Goal: Task Accomplishment & Management: Manage account settings

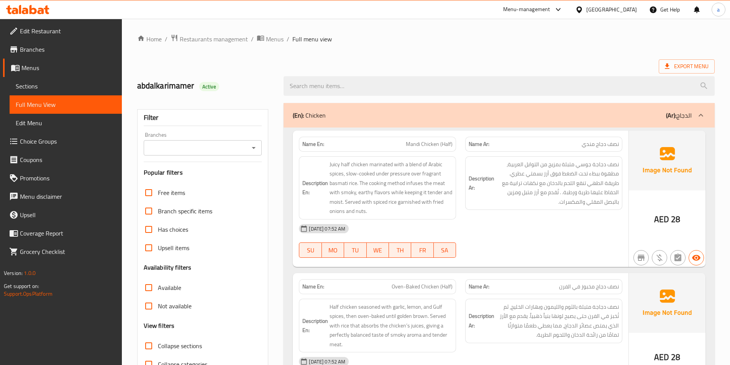
click at [25, 85] on span "Sections" at bounding box center [66, 86] width 100 height 9
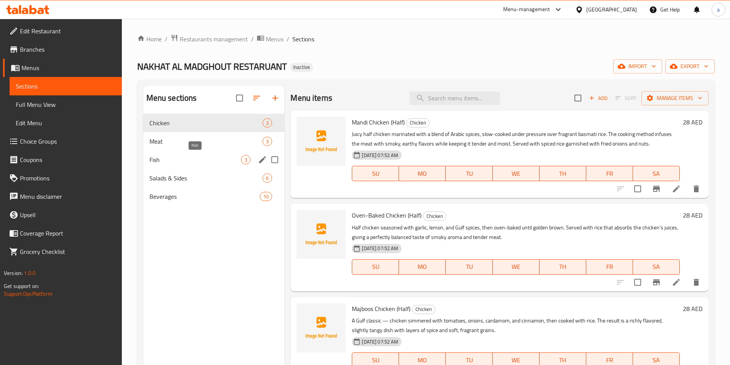
click at [195, 158] on span "Fish" at bounding box center [195, 159] width 92 height 9
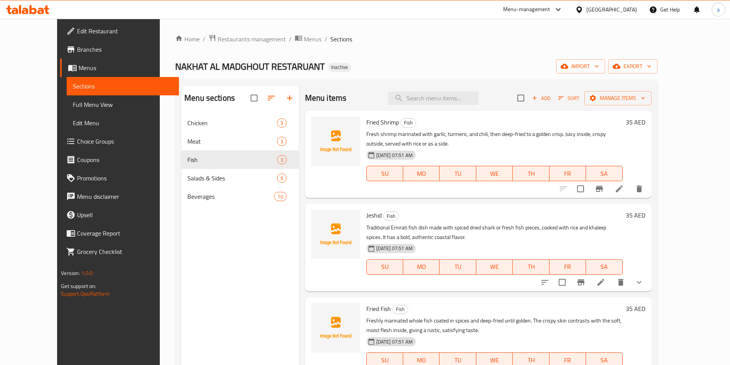
click at [623, 185] on icon at bounding box center [619, 188] width 7 height 7
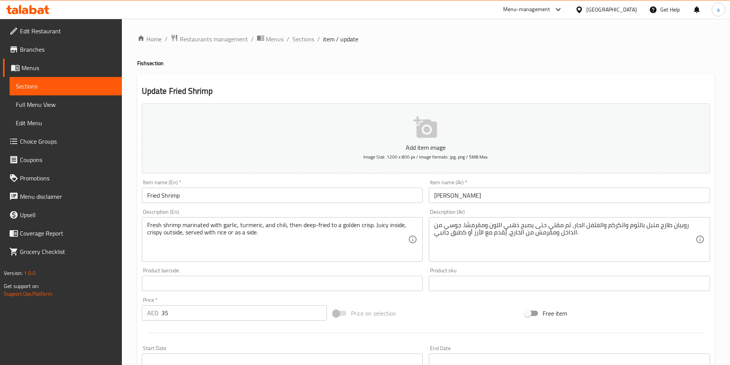
drag, startPoint x: 146, startPoint y: 225, endPoint x: 415, endPoint y: 244, distance: 269.4
click at [295, 248] on div "Fresh shrimp marinated with garlic, turmeric, and chili, then deep-fried to a g…" at bounding box center [282, 239] width 281 height 44
drag, startPoint x: 433, startPoint y: 223, endPoint x: 548, endPoint y: 243, distance: 116.3
click at [540, 245] on div "روبيان طازج متبل بالثوم والكركم والفلفل الحار، ثم مقلي حتى يصبح ذهبي اللون ومقر…" at bounding box center [569, 239] width 281 height 44
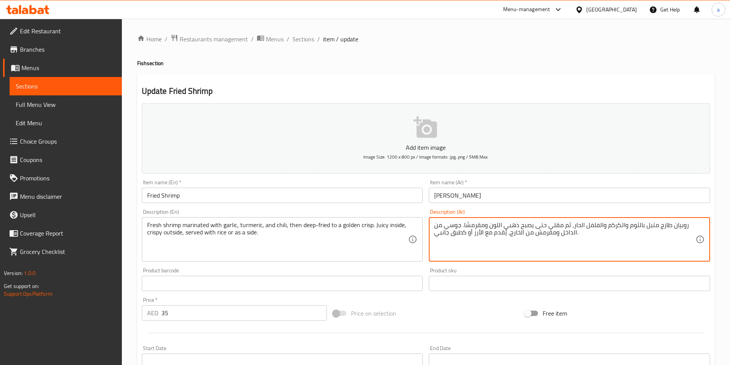
click at [568, 237] on textarea "روبيان طازج متبل بالثوم والكركم والفلفل الحار، ثم مقلي حتى يصبح ذهبي اللون ومقر…" at bounding box center [564, 240] width 261 height 36
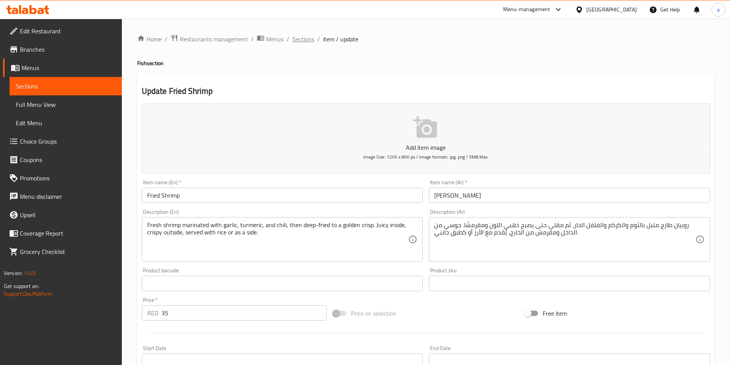
click at [300, 40] on span "Sections" at bounding box center [303, 38] width 22 height 9
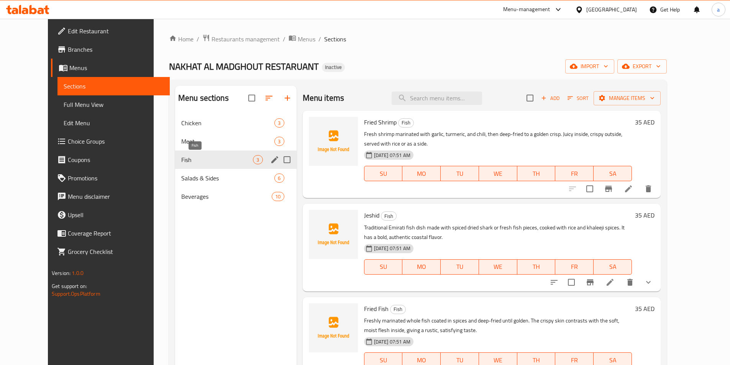
click at [225, 160] on span "Fish" at bounding box center [217, 159] width 72 height 9
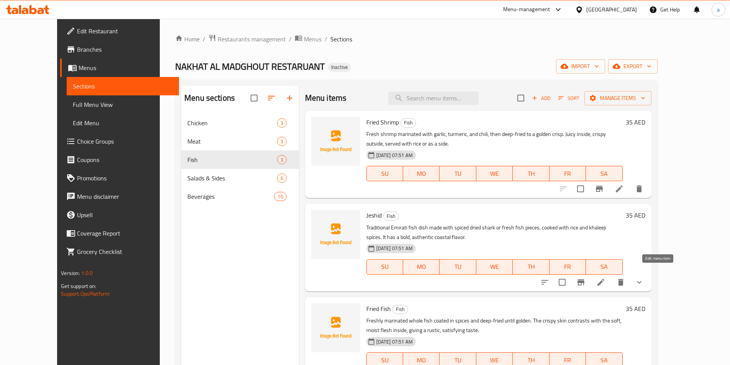
click at [606, 278] on icon at bounding box center [600, 282] width 9 height 9
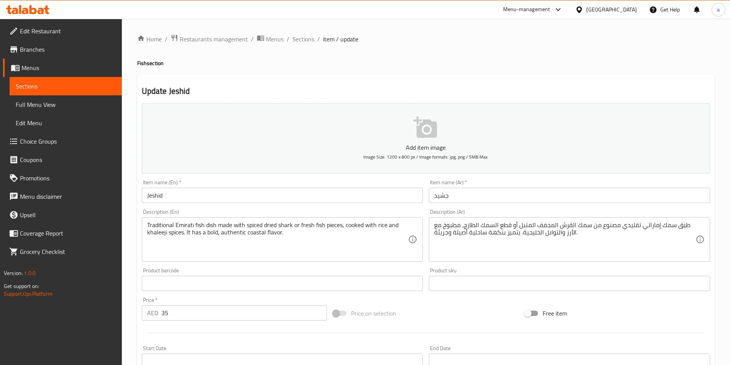
click at [466, 239] on textarea "طبق سمك إماراتي تقليدي مصنوع من سمك القرش المجفف المتبل أو قطع السمك الطازج، مط…" at bounding box center [564, 240] width 261 height 36
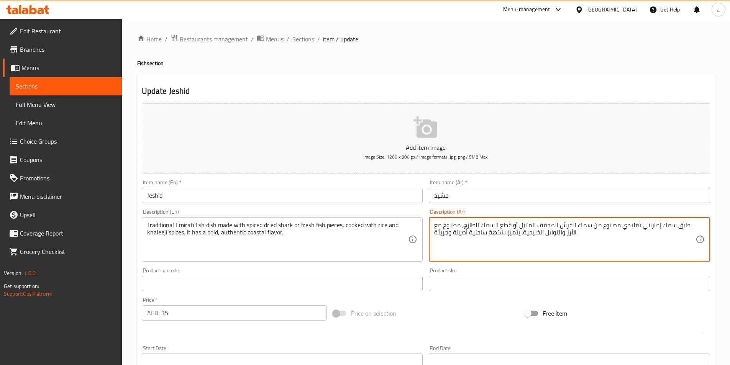
click at [466, 239] on textarea "طبق سمك إماراتي تقليدي مصنوع من سمك القرش المجفف المتبل أو قطع السمك الطازج، مط…" at bounding box center [564, 240] width 261 height 36
click at [542, 230] on textarea "طبق سمك إماراتي تقليدي مصنوع من سمك القرش المجفف المتبل أو قطع السمك الطازج، مط…" at bounding box center [564, 240] width 261 height 36
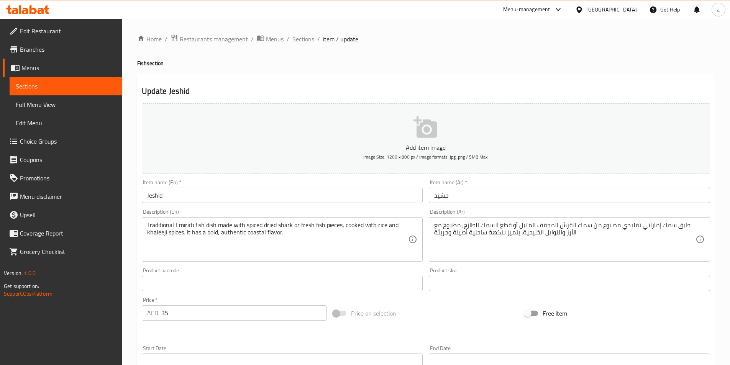
drag, startPoint x: 299, startPoint y: 42, endPoint x: 301, endPoint y: 49, distance: 7.5
click at [299, 42] on span "Sections" at bounding box center [303, 38] width 22 height 9
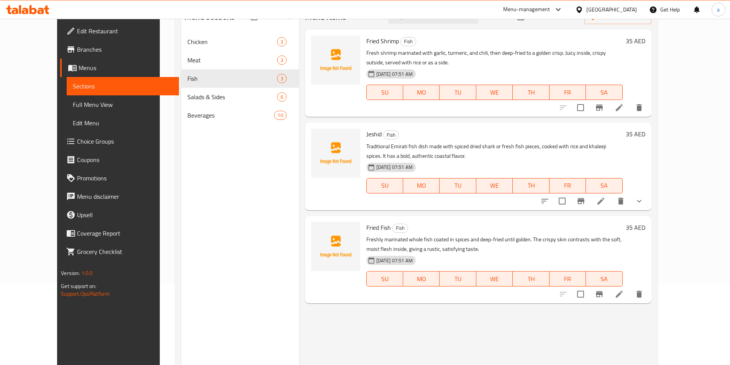
scroll to position [107, 0]
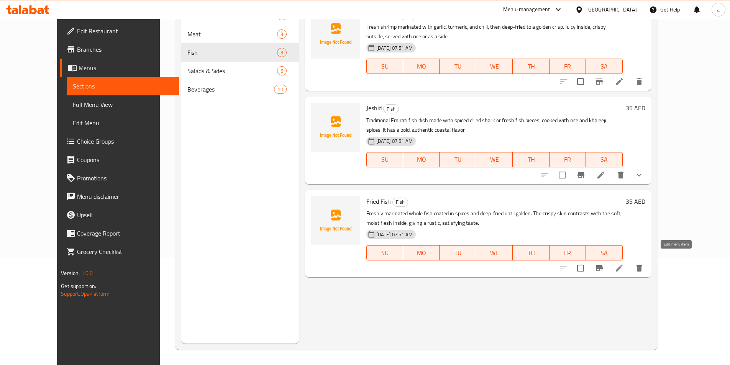
click at [624, 264] on icon at bounding box center [619, 268] width 9 height 9
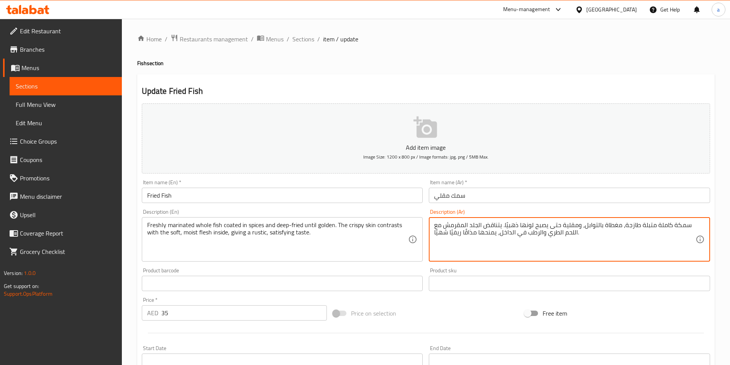
click at [507, 232] on textarea "سمكة كاملة متبلة طازجة، مغطاة بالتوابل، ومقلية حتى يصبح لونها ذهبيًا. يتناقض ال…" at bounding box center [564, 240] width 261 height 36
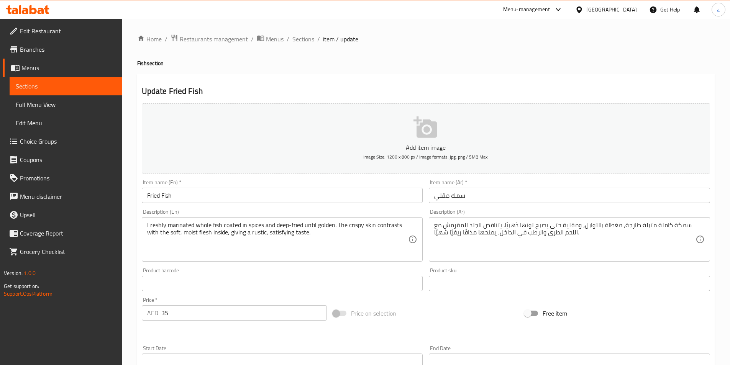
click at [290, 39] on ol "Home / Restaurants management / Menus / Sections / item / update" at bounding box center [426, 39] width 578 height 10
click at [297, 39] on span "Sections" at bounding box center [303, 38] width 22 height 9
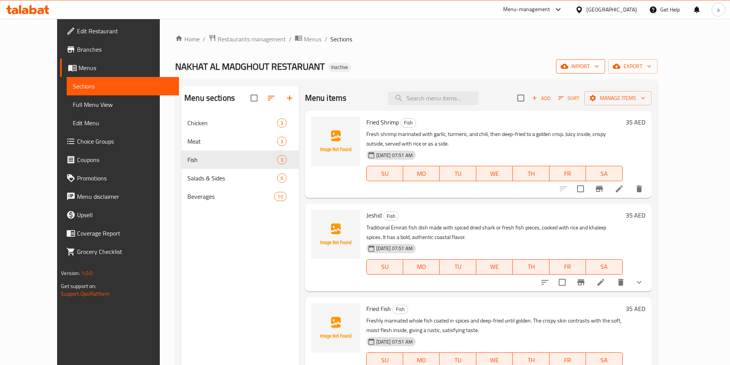
click at [599, 65] on span "import" at bounding box center [580, 67] width 37 height 10
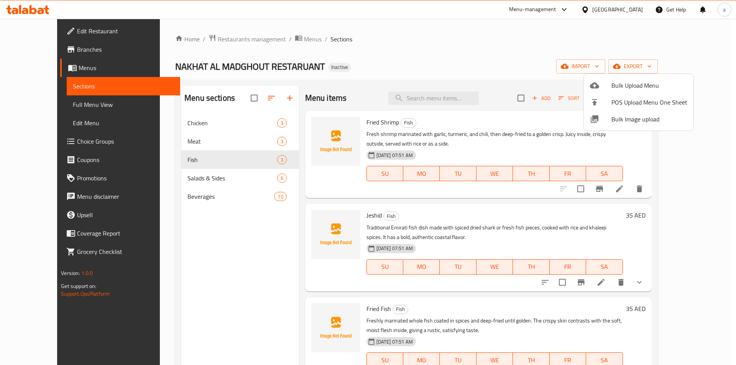
click at [631, 81] on span "Bulk Upload Menu" at bounding box center [649, 85] width 76 height 9
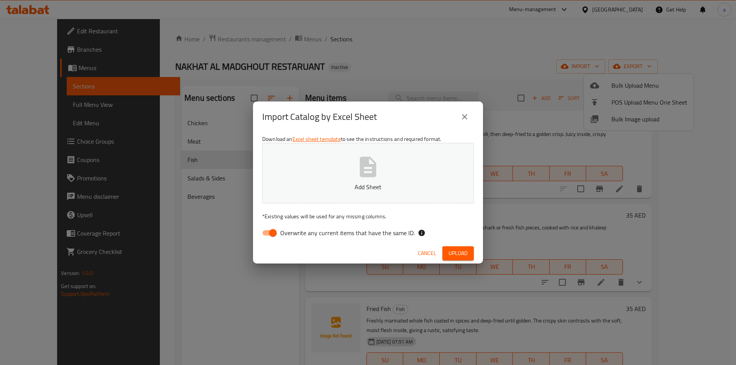
click at [273, 234] on input "Overwrite any current items that have the same ID." at bounding box center [273, 233] width 44 height 15
checkbox input "false"
click at [315, 199] on button "Add Sheet" at bounding box center [368, 173] width 212 height 61
click at [454, 251] on span "Upload" at bounding box center [457, 254] width 19 height 10
click at [361, 177] on icon "button" at bounding box center [368, 167] width 16 height 20
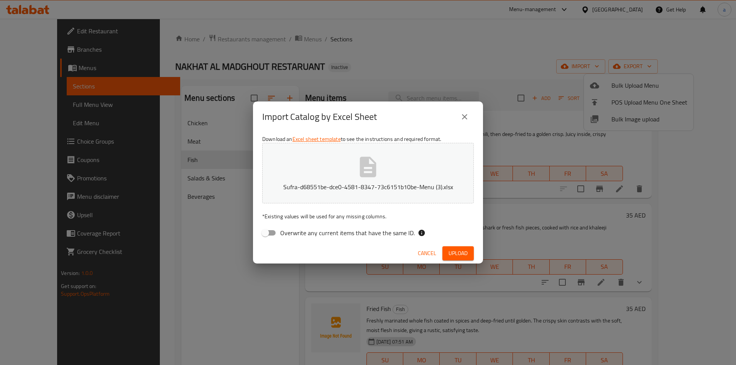
click at [455, 254] on span "Upload" at bounding box center [457, 254] width 19 height 10
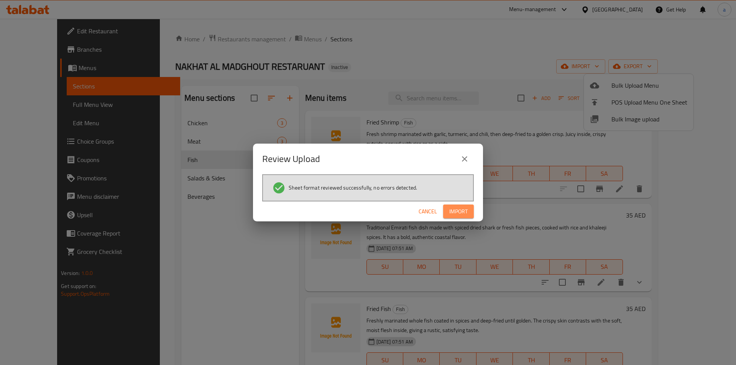
click at [453, 212] on span "Import" at bounding box center [458, 212] width 18 height 10
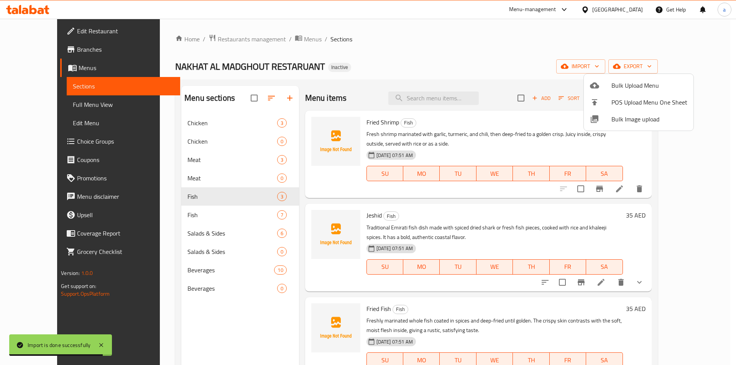
click at [204, 201] on div at bounding box center [368, 182] width 736 height 365
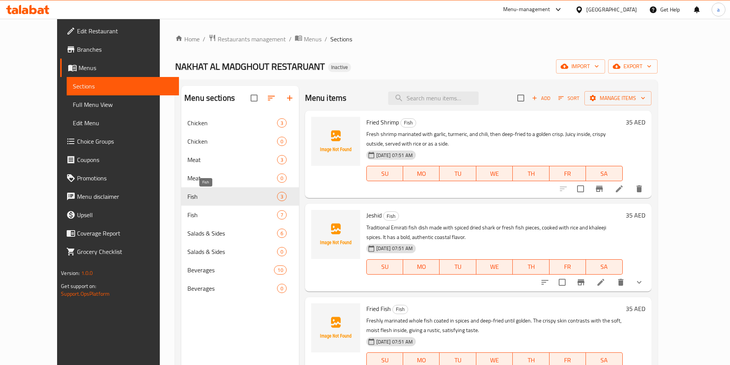
click at [251, 195] on span "Fish" at bounding box center [231, 196] width 89 height 9
drag, startPoint x: 248, startPoint y: 198, endPoint x: 237, endPoint y: 200, distance: 11.2
click at [237, 200] on span "Fish" at bounding box center [231, 196] width 89 height 9
click at [225, 197] on span "Fish" at bounding box center [231, 196] width 89 height 9
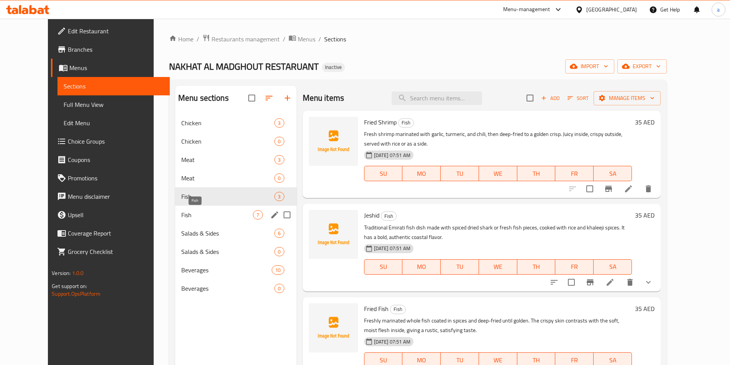
drag, startPoint x: 236, startPoint y: 220, endPoint x: 236, endPoint y: 216, distance: 3.9
click at [236, 220] on div "Fish 7" at bounding box center [235, 215] width 121 height 18
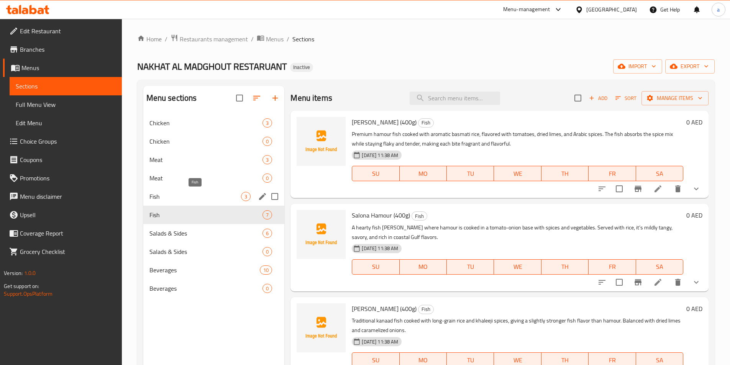
click at [231, 198] on span "Fish" at bounding box center [195, 196] width 92 height 9
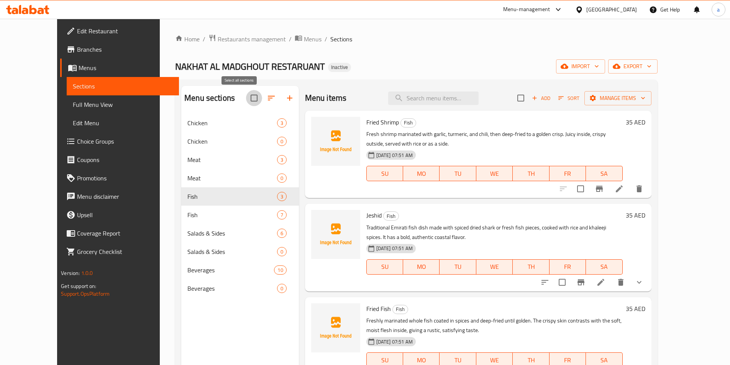
click at [246, 99] on input "checkbox" at bounding box center [254, 98] width 16 height 16
checkbox input "false"
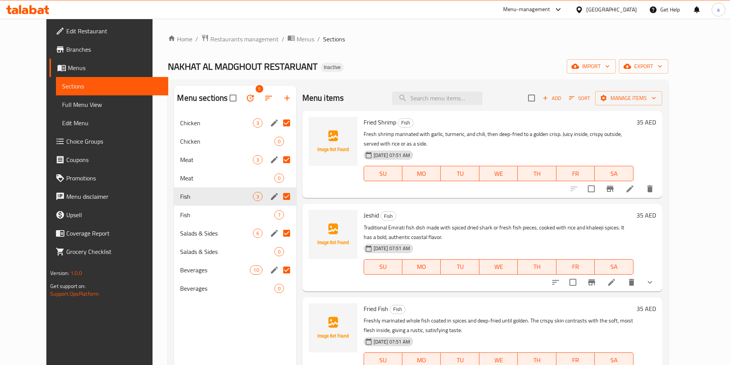
click at [279, 230] on input "Menu sections" at bounding box center [287, 233] width 16 height 16
checkbox input "false"
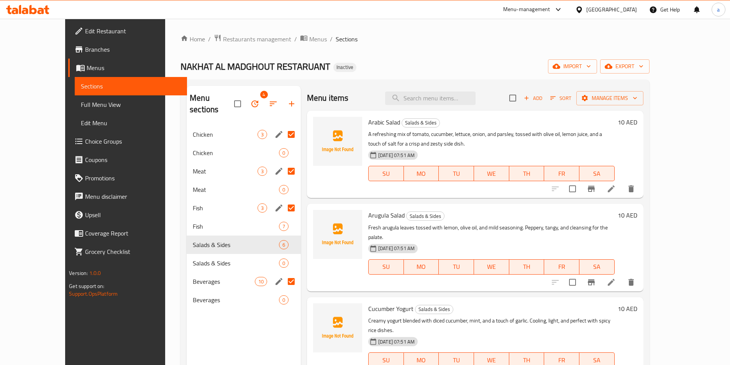
click at [283, 274] on input "Menu sections" at bounding box center [291, 282] width 16 height 16
checkbox input "false"
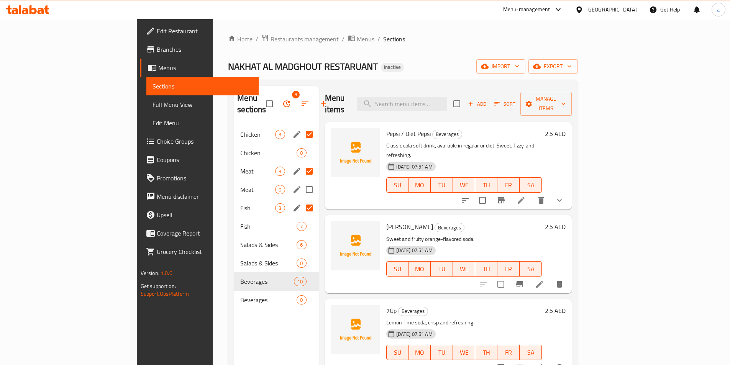
click at [301, 182] on input "Menu sections" at bounding box center [309, 190] width 16 height 16
checkbox input "true"
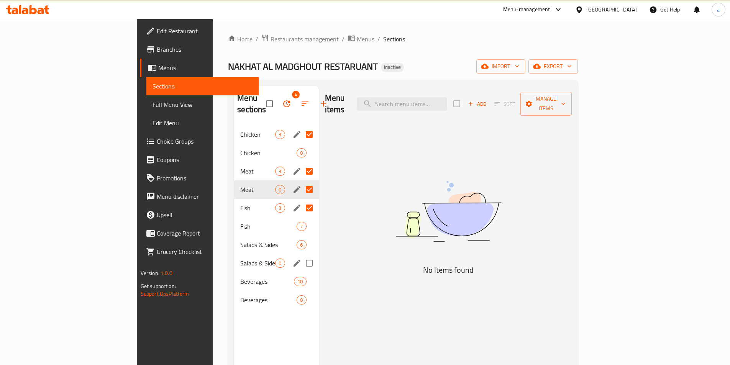
click at [301, 255] on input "Menu sections" at bounding box center [309, 263] width 16 height 16
checkbox input "true"
click at [301, 292] on input "Menu sections" at bounding box center [309, 300] width 16 height 16
checkbox input "true"
click at [301, 145] on input "Menu sections" at bounding box center [309, 153] width 16 height 16
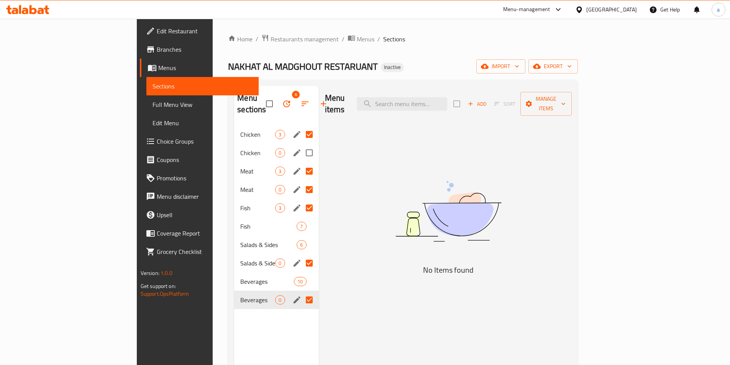
checkbox input "true"
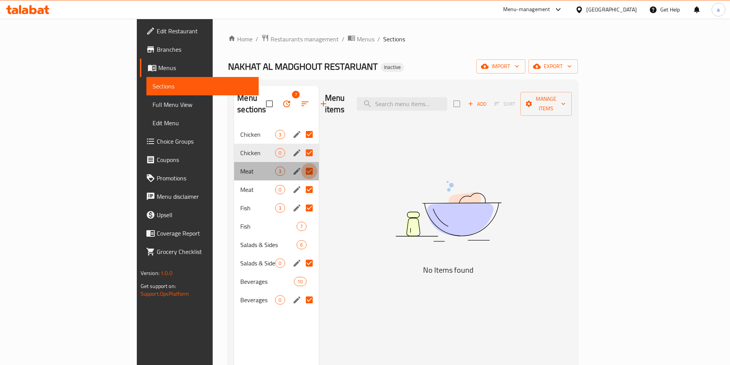
click at [301, 163] on input "Menu sections" at bounding box center [309, 171] width 16 height 16
checkbox input "false"
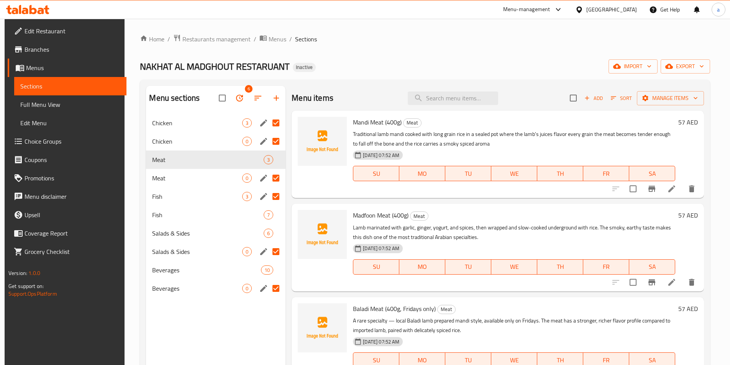
click at [276, 127] on input "Menu sections" at bounding box center [276, 123] width 16 height 16
checkbox input "false"
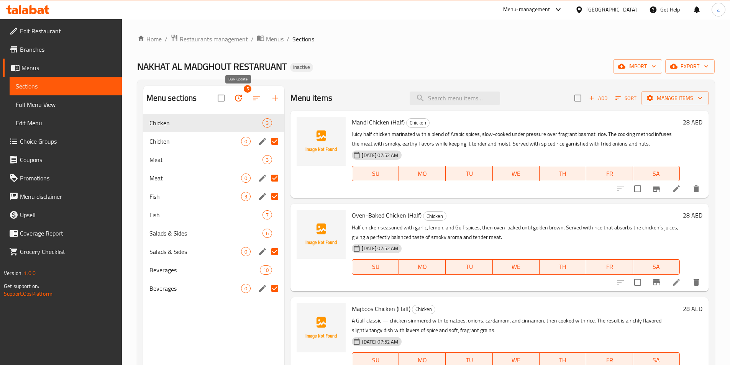
click at [238, 99] on icon "button" at bounding box center [238, 98] width 9 height 9
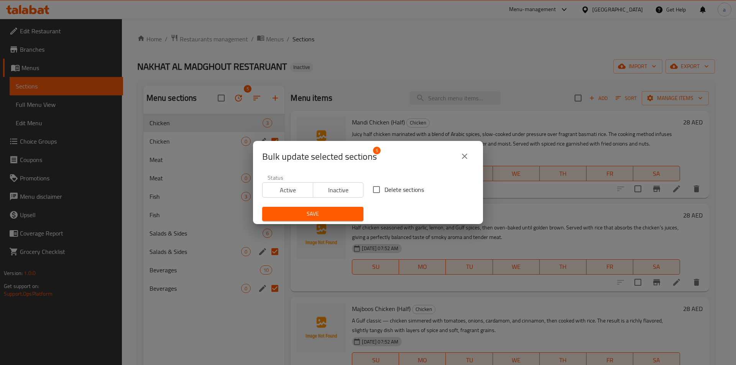
click at [377, 193] on input "Delete sections" at bounding box center [376, 190] width 16 height 16
checkbox input "true"
click at [335, 211] on span "Save" at bounding box center [312, 214] width 89 height 10
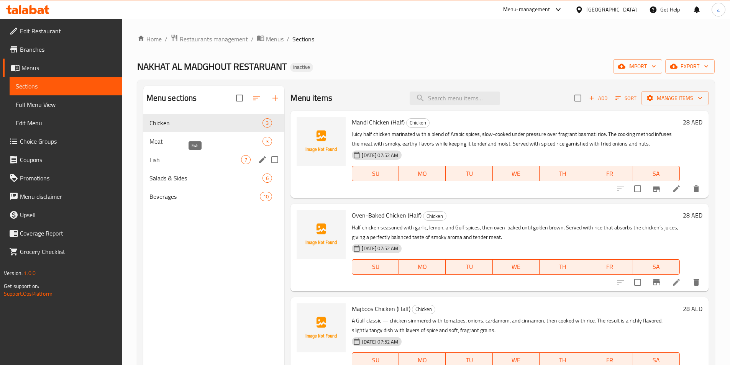
click at [218, 158] on span "Fish" at bounding box center [195, 159] width 92 height 9
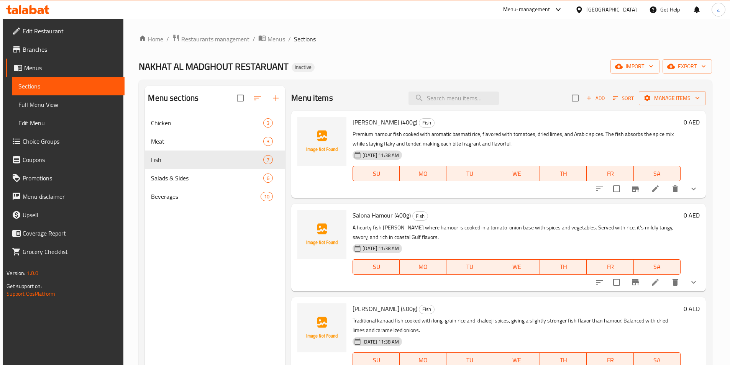
click at [657, 186] on li at bounding box center [655, 189] width 21 height 14
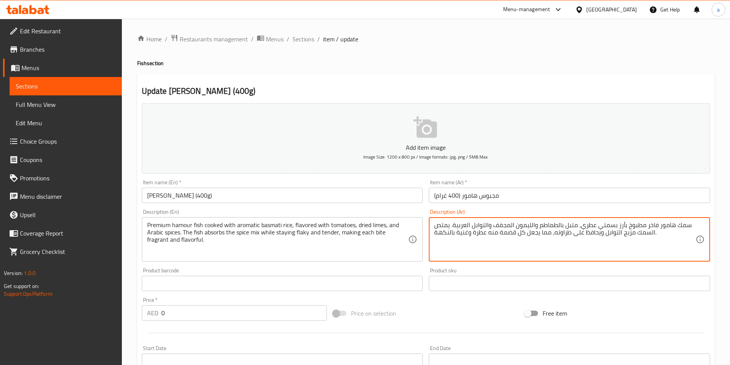
click at [523, 225] on textarea "سمك هامور فاخر مطبوخ بأرز بسمتي عطري، متبل بالطماطم والليمون المجفف والتوابل ال…" at bounding box center [564, 240] width 261 height 36
click at [535, 226] on textarea "سمك هامور فاخر مطبوخ بأرز بسمتي عطري، متبل بالطماطم والليمون المجفف والتوابل ال…" at bounding box center [564, 240] width 261 height 36
drag, startPoint x: 535, startPoint y: 226, endPoint x: 528, endPoint y: 226, distance: 6.2
click at [528, 226] on textarea "سمك هامور فاخر مطبوخ بأرز بسمتي عطري، متبل بالطماطم والليمون المجفف والتوابل ال…" at bounding box center [564, 240] width 261 height 36
click at [535, 225] on textarea "سمك هامور فاخر مطبوخ بأرز بسمتي عطري، متبل بالطماطم والليمون المجفف والتوابل ال…" at bounding box center [564, 240] width 261 height 36
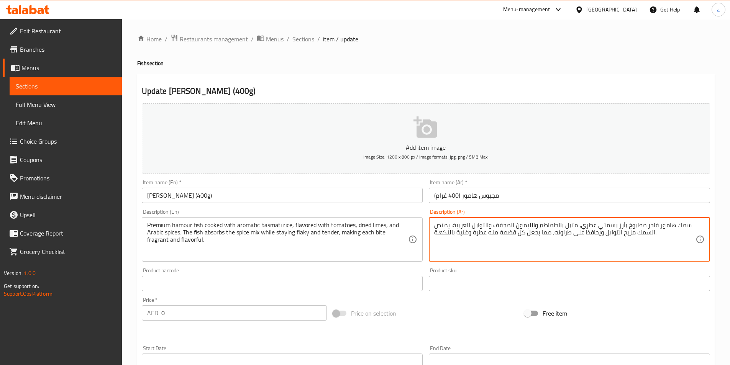
drag, startPoint x: 535, startPoint y: 225, endPoint x: 515, endPoint y: 230, distance: 19.8
click at [515, 230] on textarea "سمك هامور فاخر مطبوخ بأرز بسمتي عطري، متبل بالطماطم والليمون المجفف والتوابل ال…" at bounding box center [564, 240] width 261 height 36
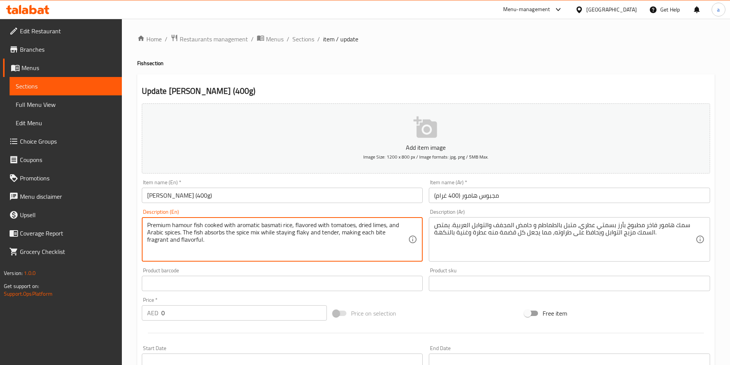
click at [379, 235] on textarea "Premium hamour fish cooked with aromatic basmati rice, flavored with tomatoes, …" at bounding box center [277, 240] width 261 height 36
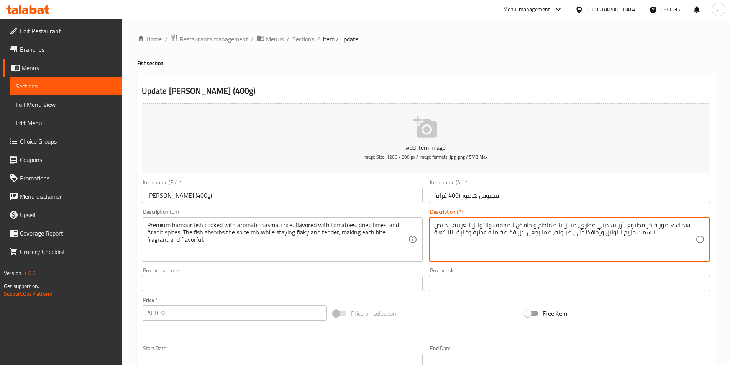
click at [505, 233] on textarea "سمك هامور فاخر مطبوخ بأرز بسمتي عطري، متبل بالطماطم و حامض المجفف والتوابل العر…" at bounding box center [564, 240] width 261 height 36
paste textarea "قيمات"
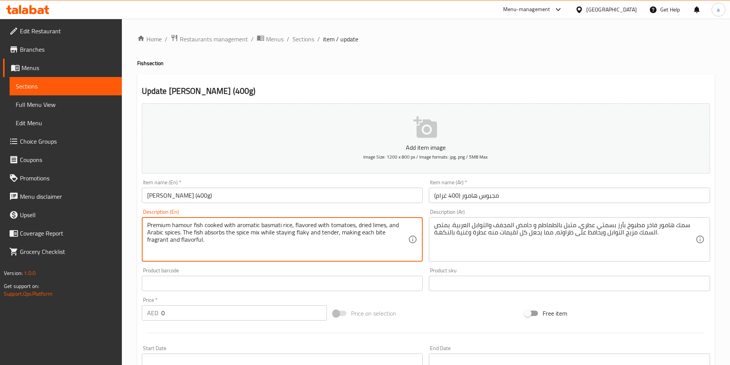
drag, startPoint x: 148, startPoint y: 226, endPoint x: 293, endPoint y: 224, distance: 144.9
drag, startPoint x: 183, startPoint y: 234, endPoint x: 409, endPoint y: 238, distance: 226.1
click at [409, 238] on div "Premium hamour fish cooked with aromatic basmati rice, flavored with tomatoes, …" at bounding box center [282, 239] width 281 height 44
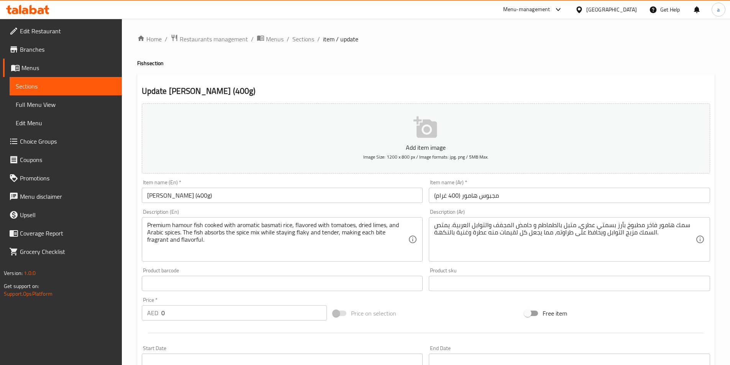
click at [380, 253] on textarea "Premium hamour fish cooked with aromatic basmati rice, flavored with tomatoes, …" at bounding box center [277, 240] width 261 height 36
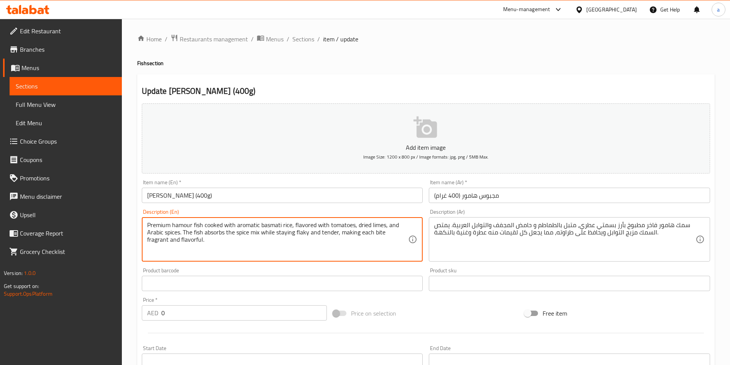
drag, startPoint x: 338, startPoint y: 231, endPoint x: 181, endPoint y: 237, distance: 156.8
click at [181, 237] on textarea "Premium hamour fish cooked with aromatic basmati rice, flavored with tomatoes, …" at bounding box center [277, 240] width 261 height 36
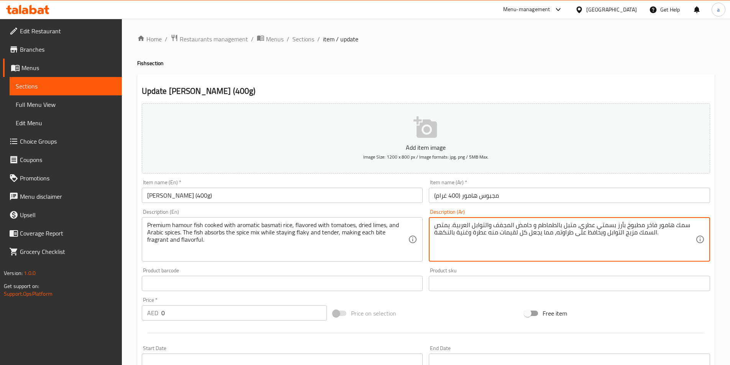
drag, startPoint x: 450, startPoint y: 226, endPoint x: 556, endPoint y: 266, distance: 113.3
paste textarea ". تمتص الأسماك مزيج التوابل بينما تظل متقشرة وطرية"
click at [608, 236] on textarea "سمك هامور فاخر مطبوخ بأرز بسمتي عطري، متبل بالطماطم و حامض المجفف والتوابل العر…" at bounding box center [564, 240] width 261 height 36
click at [610, 235] on textarea "سمك هامور فاخر مطبوخ بأرز بسمتي عطري، متبل بالطماطم و حامض المجفف والتوابل العر…" at bounding box center [564, 240] width 261 height 36
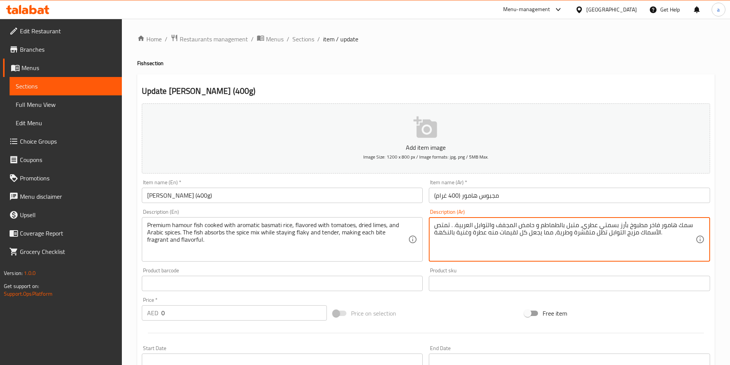
drag, startPoint x: 450, startPoint y: 226, endPoint x: 455, endPoint y: 227, distance: 5.0
click at [455, 227] on textarea "سمك هامور فاخر مطبوخ بأرز بسمتي عطري، متبل بالطماطم و حامض المجفف والتوابل العر…" at bounding box center [564, 240] width 261 height 36
type textarea "سمك هامور فاخر مطبوخ بأرز بسمتي عطري، متبل بالطماطم و حامض المجفف والتوابل العر…"
click at [433, 302] on div "Add item image Image Size: 1200 x 800 px / Image formats: jpg, png / 5MB Max. I…" at bounding box center [426, 265] width 574 height 330
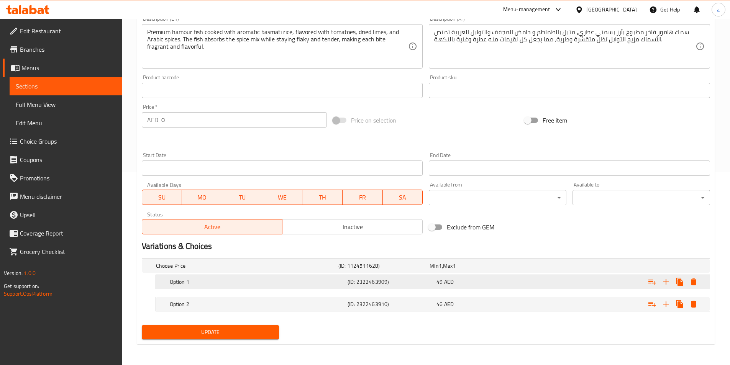
scroll to position [194, 0]
click at [199, 330] on span "Update" at bounding box center [210, 332] width 125 height 10
click at [256, 335] on span "Update" at bounding box center [210, 332] width 125 height 10
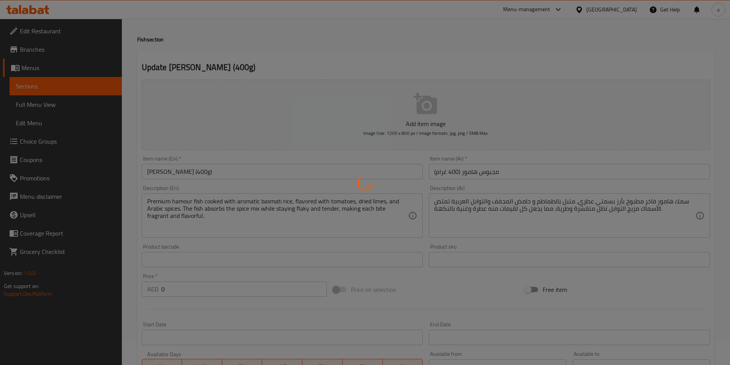
scroll to position [0, 0]
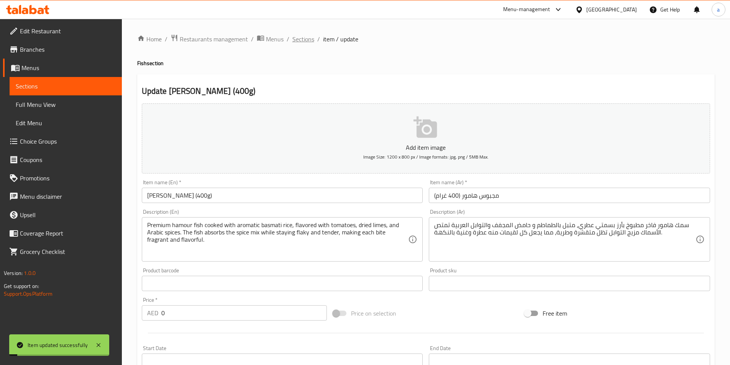
click at [300, 41] on span "Sections" at bounding box center [303, 38] width 22 height 9
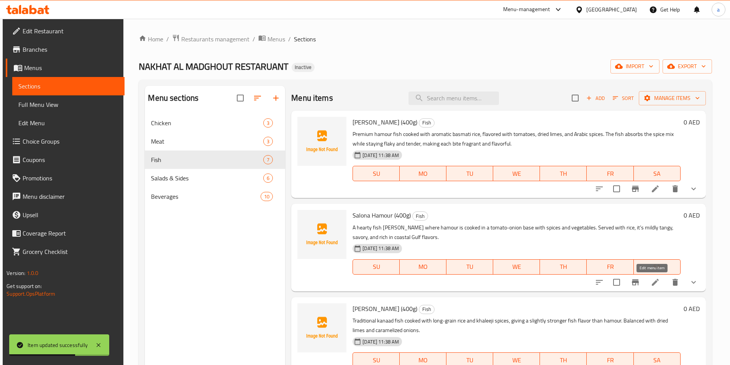
click at [654, 282] on icon at bounding box center [655, 282] width 7 height 7
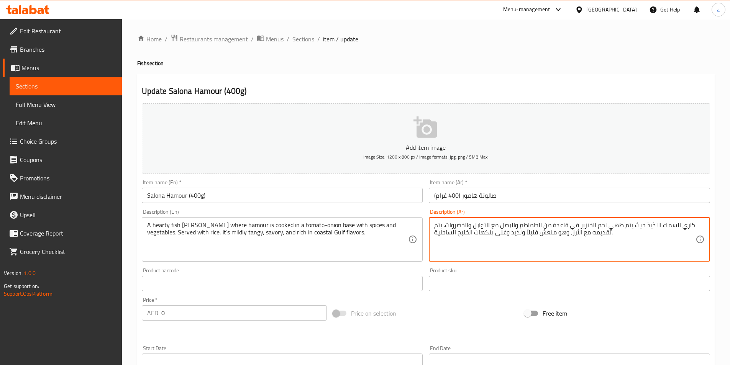
click at [588, 224] on textarea "كاري السمك اللذيذ حيث يتم طهي لحم الخنزير في قاعدة من الطماطم والبصل مع التوابل…" at bounding box center [564, 240] width 261 height 36
drag, startPoint x: 590, startPoint y: 225, endPoint x: 604, endPoint y: 224, distance: 14.2
click at [604, 224] on textarea "كاري السمك اللذيذ حيث يتم طهي لحم الهامور في قاعدة من الطماطم والبصل مع التوابل…" at bounding box center [564, 240] width 261 height 36
type textarea "كاري السمك اللذيذ حيث يتم طهي الهامور في قاعدة من الطماطم والبصل مع التوابل وال…"
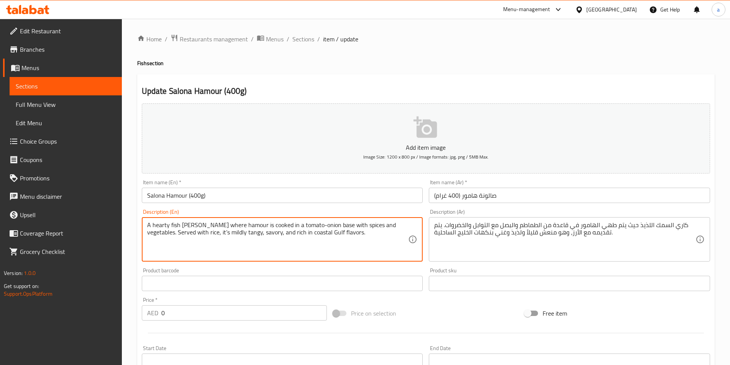
click at [220, 226] on textarea "A hearty fish [PERSON_NAME] where hamour is cooked in a tomato-onion base with …" at bounding box center [277, 240] width 261 height 36
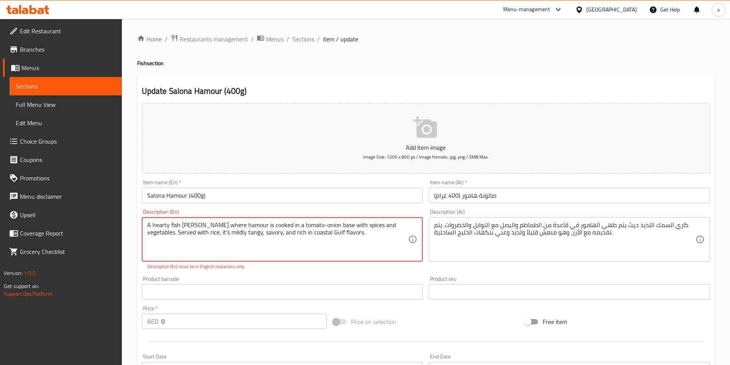
drag, startPoint x: 281, startPoint y: 232, endPoint x: 332, endPoint y: 233, distance: 50.6
click at [332, 233] on textarea "A hearty fish [PERSON_NAME] where hamour is cooked in a tomato-onion base with …" at bounding box center [277, 240] width 261 height 36
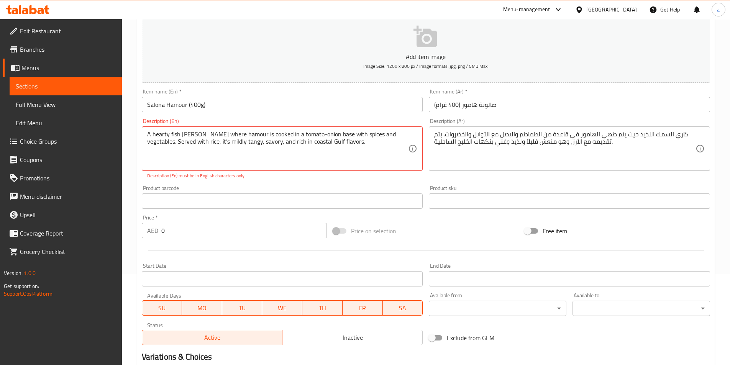
scroll to position [87, 0]
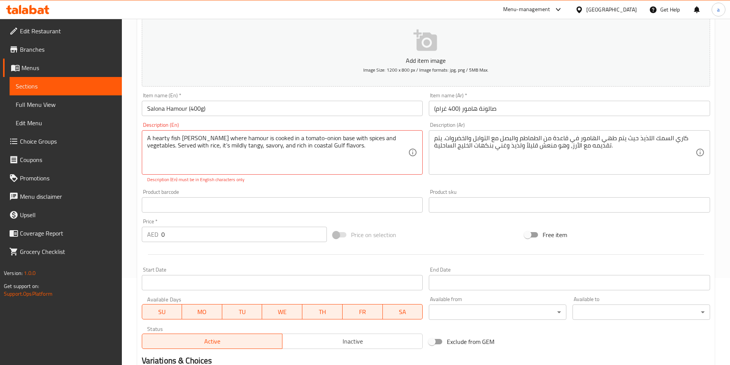
drag, startPoint x: 424, startPoint y: 184, endPoint x: 422, endPoint y: 188, distance: 4.3
click at [423, 187] on div "Add item image Image Size: 1200 x 800 px / Image formats: jpg, png / 5MB Max. I…" at bounding box center [426, 182] width 574 height 339
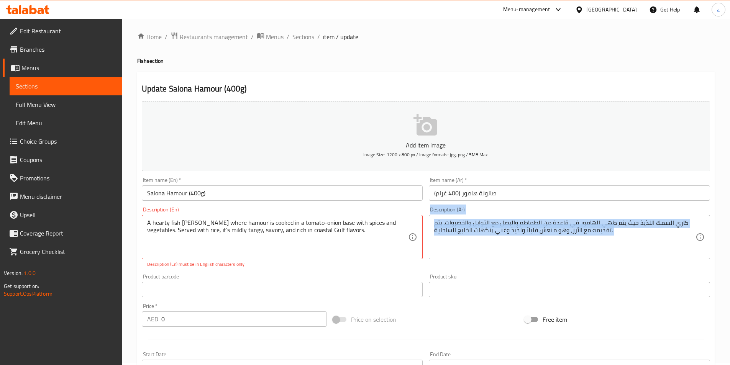
scroll to position [0, 0]
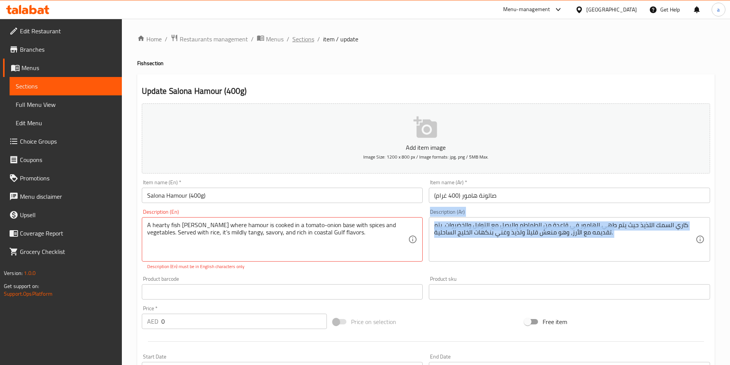
click at [308, 41] on span "Sections" at bounding box center [303, 38] width 22 height 9
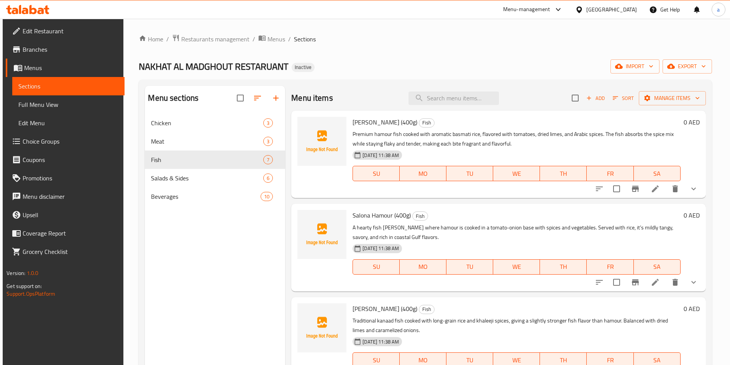
click at [658, 281] on li at bounding box center [655, 283] width 21 height 14
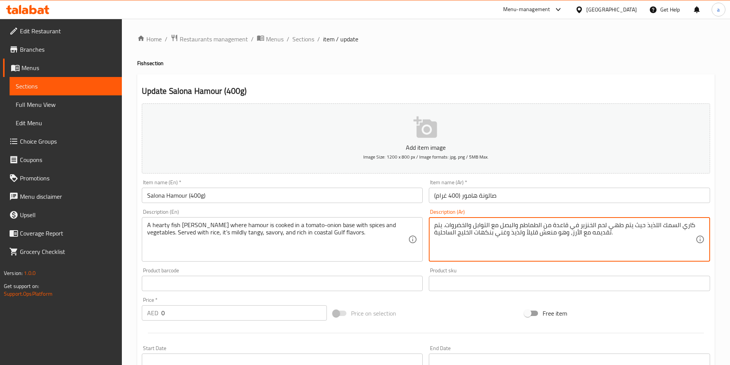
click at [589, 224] on textarea "كاري السمك اللذيذ حيث يتم طهي لحم الخنزير في قاعدة من الطماطم والبصل مع التوابل…" at bounding box center [564, 240] width 261 height 36
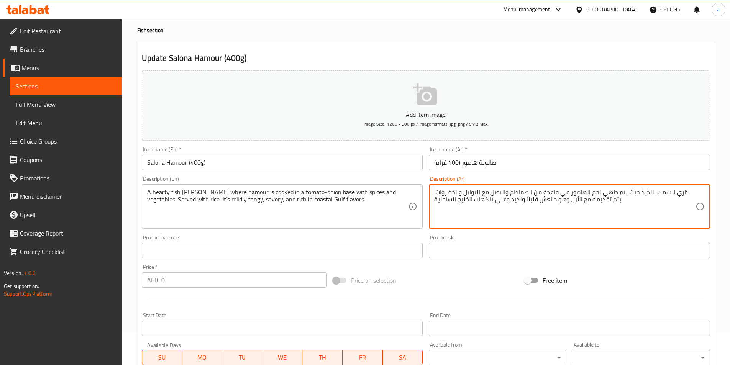
scroll to position [153, 0]
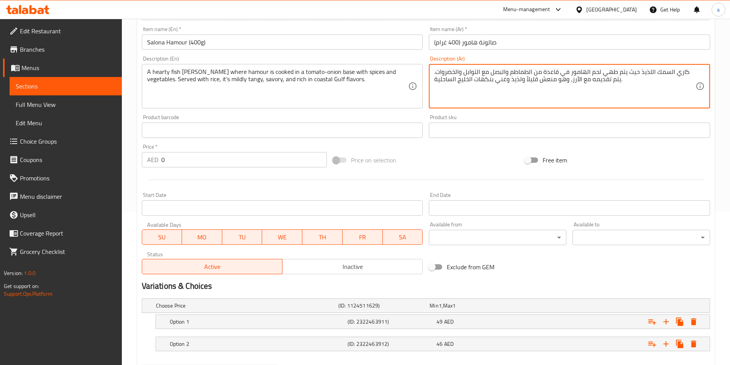
type textarea "كاري السمك اللذيذ حيث يتم طهي لحم الهامور في قاعدة من الطماطم والبصل مع التوابل…"
click at [522, 283] on h2 "Variations & Choices" at bounding box center [426, 286] width 568 height 11
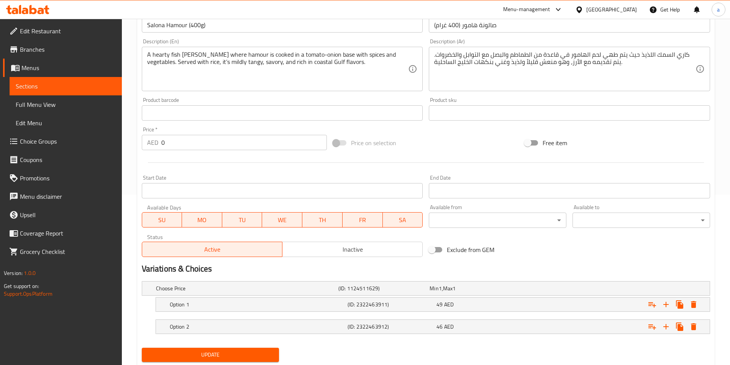
scroll to position [194, 0]
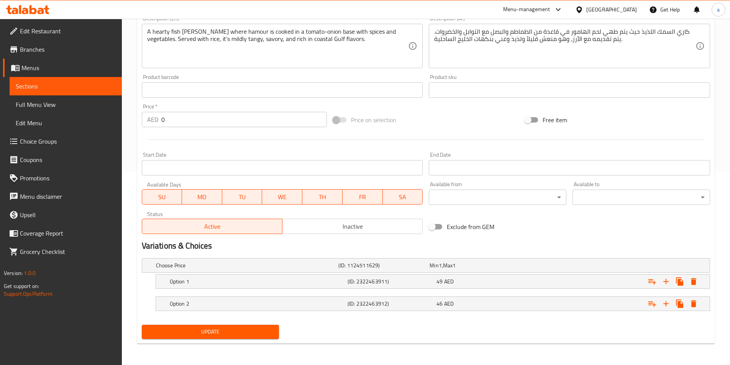
click at [236, 339] on div "Update" at bounding box center [211, 332] width 144 height 20
click at [236, 337] on button "Update" at bounding box center [211, 332] width 138 height 14
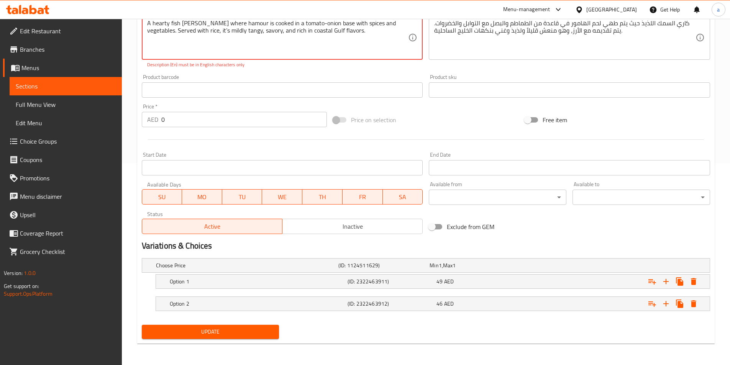
click at [211, 330] on span "Update" at bounding box center [210, 332] width 125 height 10
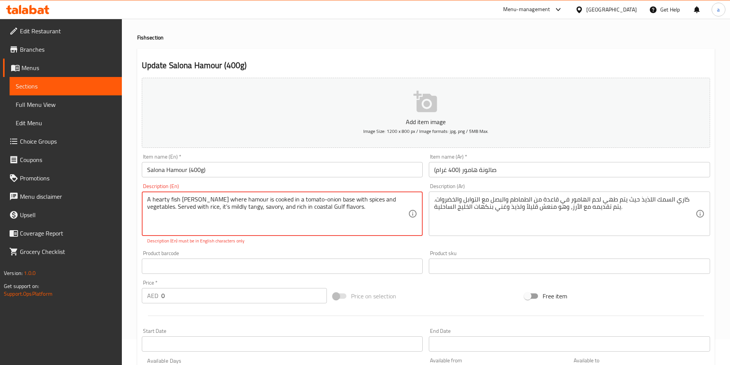
scroll to position [0, 0]
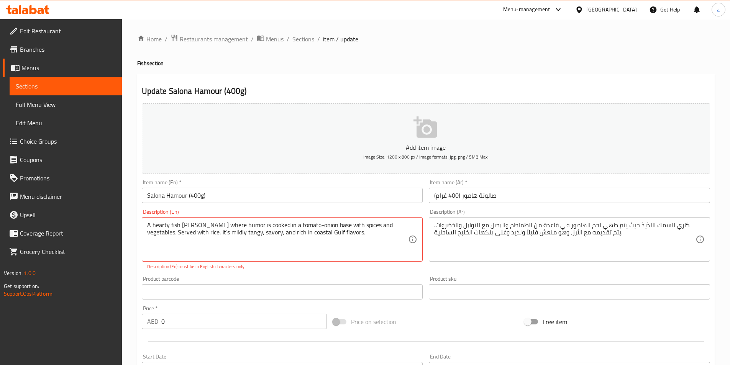
click at [253, 274] on div "Product barcode Product barcode" at bounding box center [282, 288] width 287 height 30
click at [217, 225] on textarea "A hearty fish [PERSON_NAME] where humor is cooked in a tomato-onion base with s…" at bounding box center [277, 240] width 261 height 36
click at [293, 230] on textarea "A hearty fish [PERSON_NAME] where humor is cooked in a tomato-onion base with s…" at bounding box center [277, 240] width 261 height 36
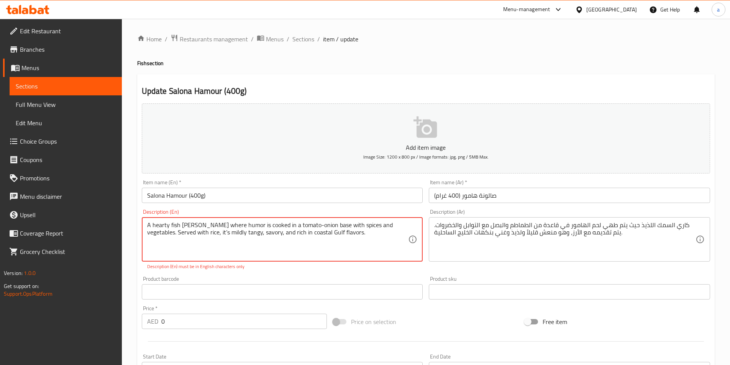
click at [293, 230] on textarea "A hearty fish [PERSON_NAME] where humor is cooked in a tomato-onion base with s…" at bounding box center [277, 240] width 261 height 36
click at [220, 228] on textarea "A hearty fish [PERSON_NAME] where humor is cooked in a tomato-onion base with s…" at bounding box center [277, 240] width 261 height 36
click at [220, 223] on textarea "A hearty fish [PERSON_NAME] where humor is cooked in a tomato-onion base with s…" at bounding box center [277, 240] width 261 height 36
type textarea "A hearty fish [PERSON_NAME] where hamour is cooked in a tomato-onion base with …"
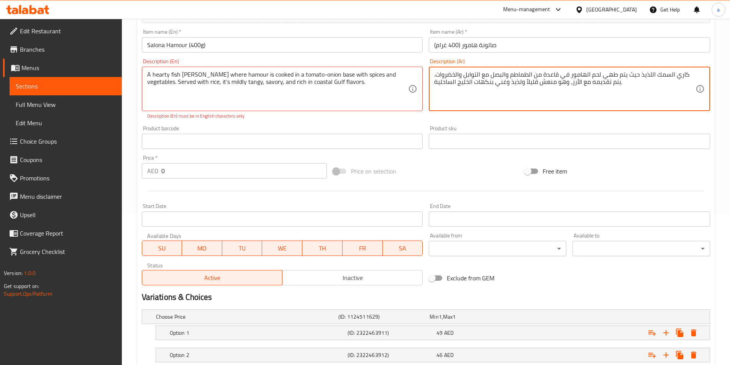
scroll to position [153, 0]
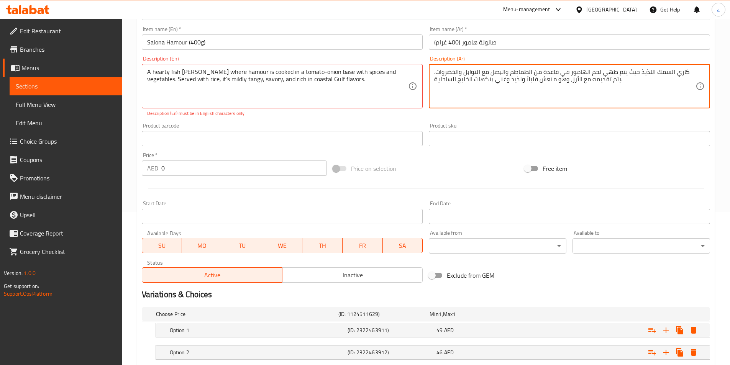
click at [443, 171] on div "Price on selection" at bounding box center [426, 168] width 192 height 21
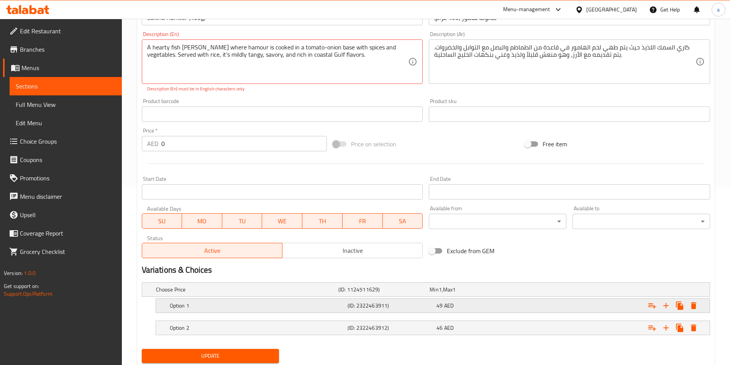
scroll to position [202, 0]
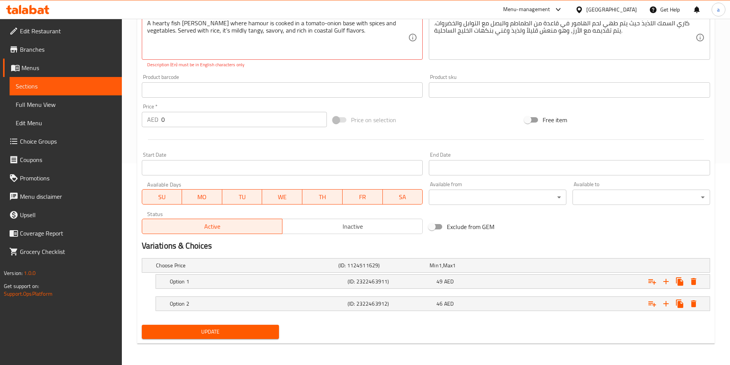
click at [199, 335] on span "Update" at bounding box center [210, 332] width 125 height 10
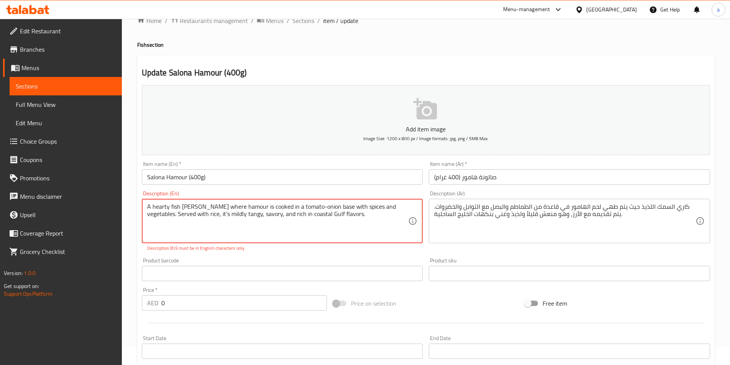
scroll to position [10, 0]
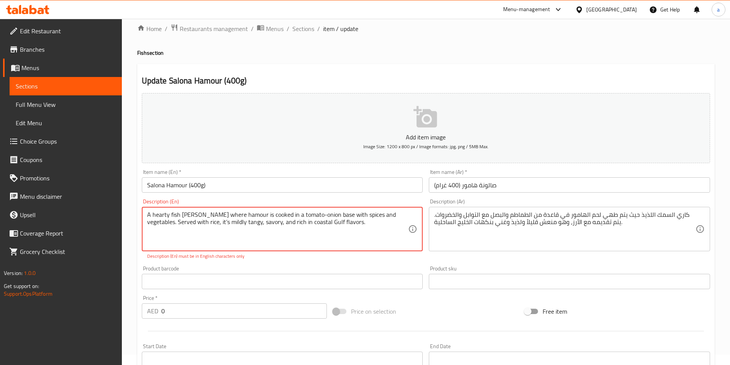
click at [234, 215] on textarea "A hearty fish [PERSON_NAME] where hamour is cooked in a tomato-onion base with …" at bounding box center [277, 229] width 261 height 36
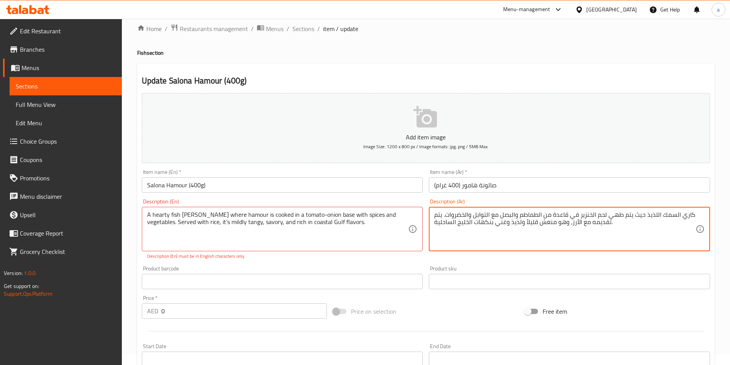
type textarea "كاري السمك اللذيذ حيث يتم طهي لحم الخنزير في قاعدة من الطماطم والبصل مع التوابل…"
click at [496, 71] on div "Update Salona Hamour (400g) Add item image Image Size: 1200 x 800 px / Image fo…" at bounding box center [426, 299] width 578 height 471
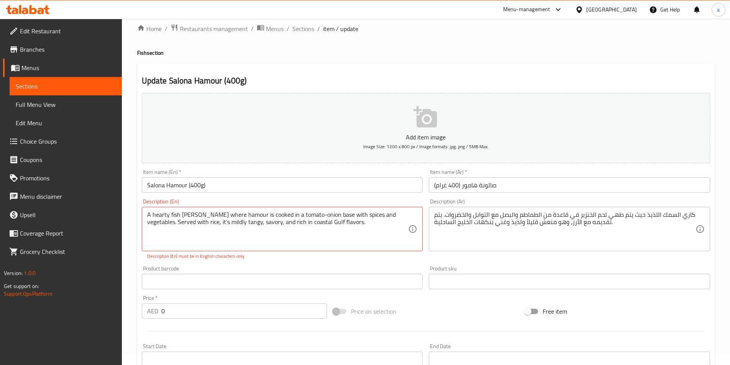
click at [495, 73] on div "Update Salona Hamour (400g) Add item image Image Size: 1200 x 800 px / Image fo…" at bounding box center [426, 299] width 578 height 471
click at [304, 31] on span "Sections" at bounding box center [303, 28] width 22 height 9
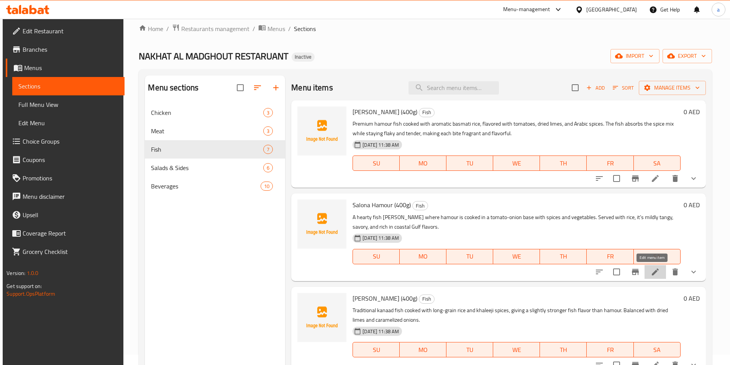
click at [653, 272] on icon at bounding box center [655, 272] width 7 height 7
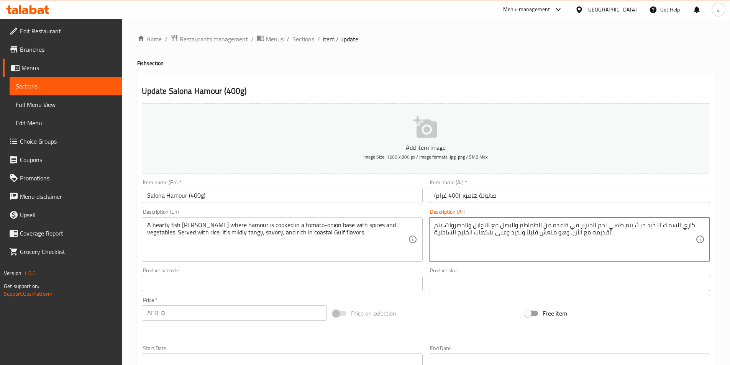
drag, startPoint x: 580, startPoint y: 225, endPoint x: 592, endPoint y: 228, distance: 13.2
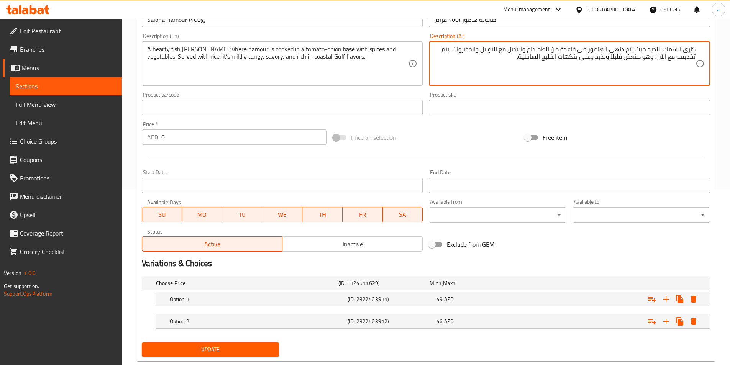
scroll to position [194, 0]
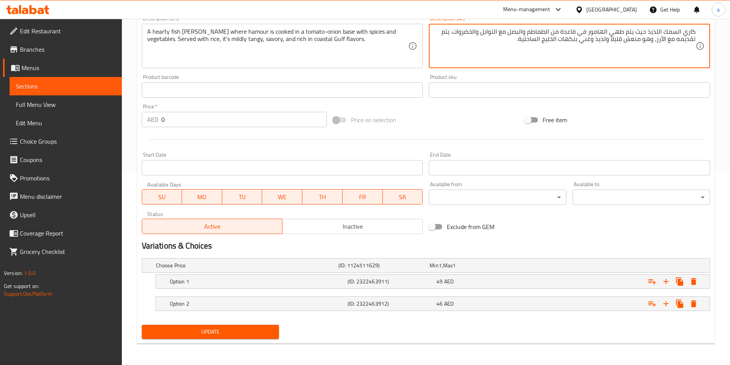
type textarea "كاري السمك اللذيذ حيث يتم طهي الهامور في قاعدة من الطماطم والبصل مع التوابل وال…"
click at [250, 334] on span "Update" at bounding box center [210, 332] width 125 height 10
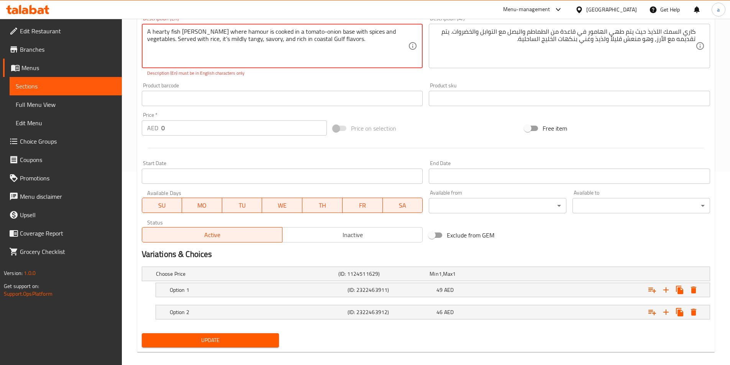
click at [220, 347] on button "Update" at bounding box center [211, 340] width 138 height 14
click at [219, 346] on button "Update" at bounding box center [211, 340] width 138 height 14
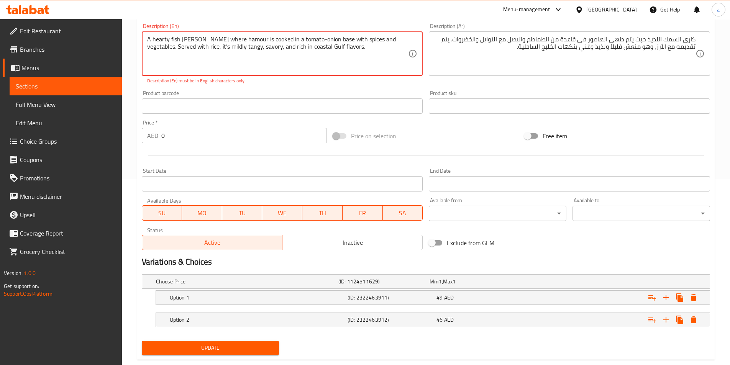
scroll to position [117, 0]
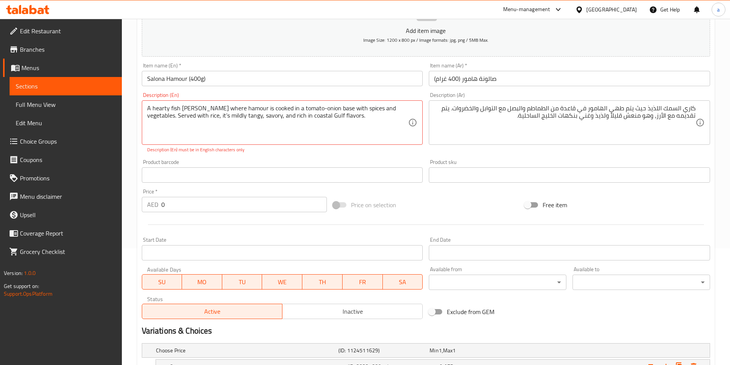
drag, startPoint x: 145, startPoint y: 107, endPoint x: 203, endPoint y: 121, distance: 59.5
click at [203, 121] on div "A hearty fish [PERSON_NAME] where hamour is cooked in a tomato-onion base with …" at bounding box center [282, 122] width 281 height 44
click at [193, 117] on textarea "A hearty fish [PERSON_NAME] where hamour is cooked in a tomato-onion base with …" at bounding box center [277, 123] width 261 height 36
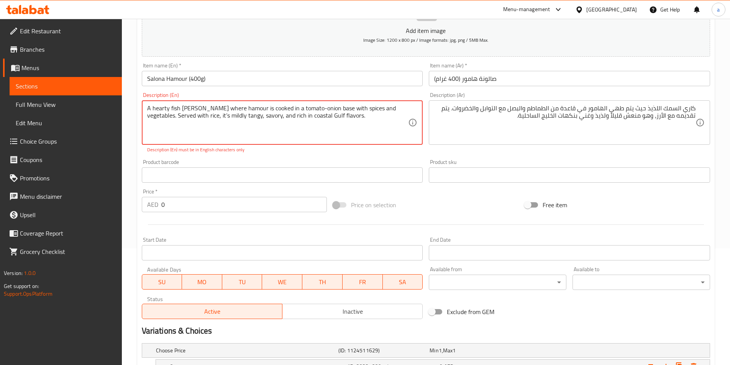
click at [193, 117] on textarea "A hearty fish [PERSON_NAME] where hamour is cooked in a tomato-onion base with …" at bounding box center [277, 123] width 261 height 36
click at [369, 142] on div "A hearty fish [PERSON_NAME] where hamour is cooked in a tomato-onion base with …" at bounding box center [282, 122] width 281 height 44
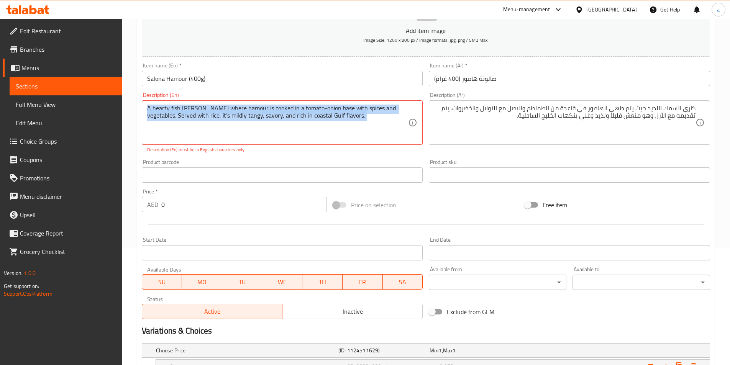
click at [369, 142] on div "A hearty fish [PERSON_NAME] where hamour is cooked in a tomato-onion base with …" at bounding box center [282, 122] width 281 height 44
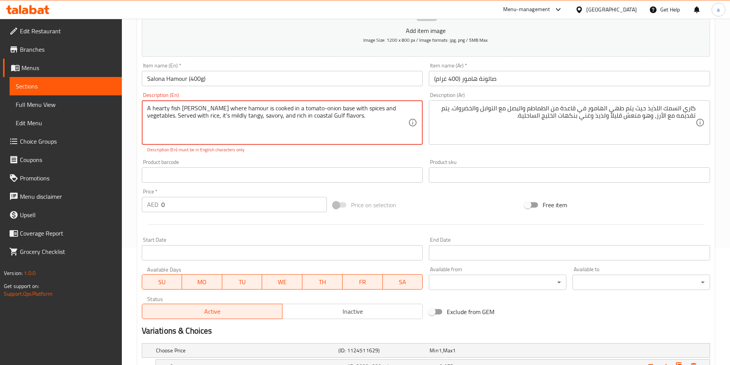
paste textarea "onion base with spices and vegetables Served with rice , it’s mildly tangy , sa…"
click at [351, 156] on div "Description (En) A hearty fish [PERSON_NAME] where hamour is cooked in a tomato…" at bounding box center [282, 122] width 287 height 67
drag, startPoint x: 234, startPoint y: 111, endPoint x: 212, endPoint y: 110, distance: 22.3
click at [212, 110] on textarea "A hearty fish [PERSON_NAME] where hamour is cooked in a tomato onion base with …" at bounding box center [277, 123] width 261 height 36
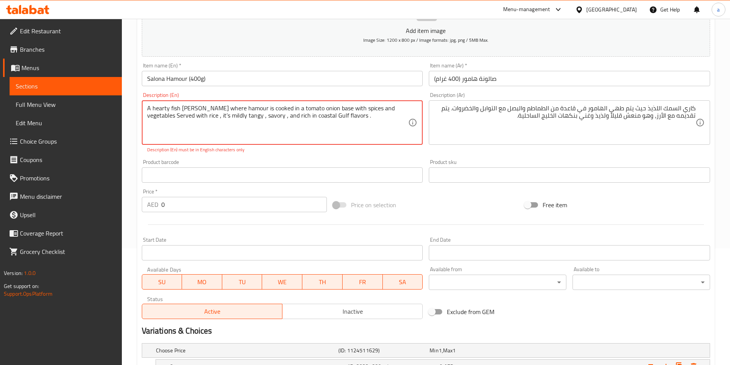
click at [369, 160] on div "Product barcode Product barcode" at bounding box center [282, 170] width 281 height 23
drag, startPoint x: 145, startPoint y: 109, endPoint x: 293, endPoint y: 112, distance: 148.3
click at [293, 112] on div "A hearty fish [PERSON_NAME] where hamour is cooked in a tomato onion base with …" at bounding box center [282, 122] width 281 height 44
click at [294, 112] on textarea "A hearty fish [PERSON_NAME] where hamour is cooked in a tomato onion base with …" at bounding box center [277, 123] width 261 height 36
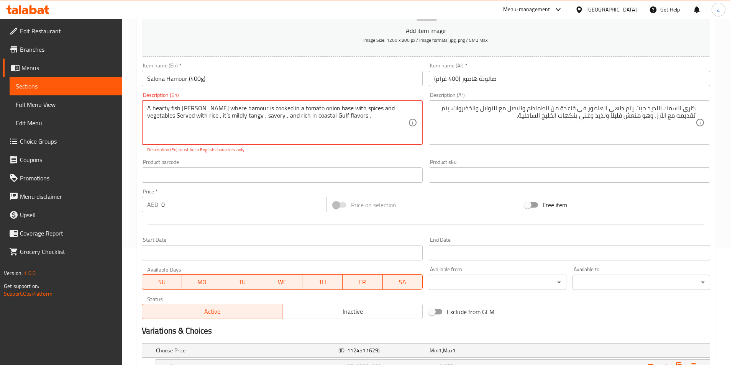
click at [294, 112] on textarea "A hearty fish [PERSON_NAME] where hamour is cooked in a tomato onion base with …" at bounding box center [277, 123] width 261 height 36
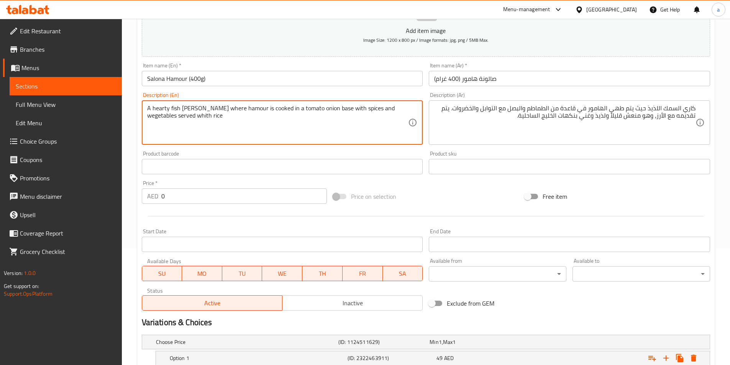
click at [363, 109] on textarea "A hearty fish [PERSON_NAME] where hamour is cooked in a tomato onion base with …" at bounding box center [277, 123] width 261 height 36
click at [362, 109] on textarea "A hearty fish [PERSON_NAME] where hamour is cooked in a tomato onion base with …" at bounding box center [277, 123] width 261 height 36
click at [179, 118] on textarea "A hearty fish [PERSON_NAME] where hamour is cooked in a tomato onion base with …" at bounding box center [277, 123] width 261 height 36
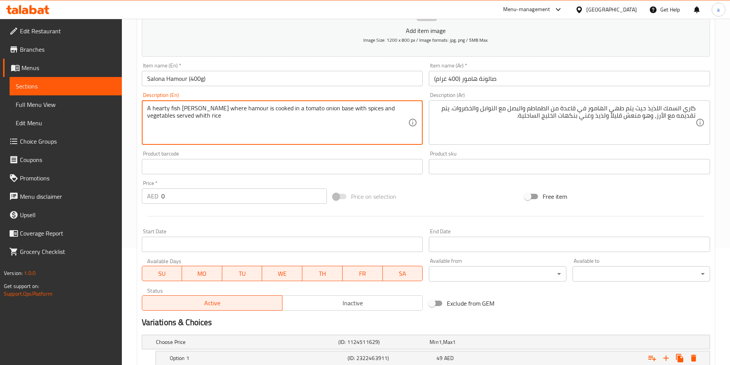
click at [152, 117] on textarea "A hearty fish [PERSON_NAME] where hamour is cooked in a tomato onion base with …" at bounding box center [277, 123] width 261 height 36
type textarea "A hearty fish curry where hamour is cooked in a tomato onion base with spices a…"
click at [203, 116] on textarea "A hearty fish curry where hamour is cooked in a tomato onion base with spices a…" at bounding box center [277, 123] width 261 height 36
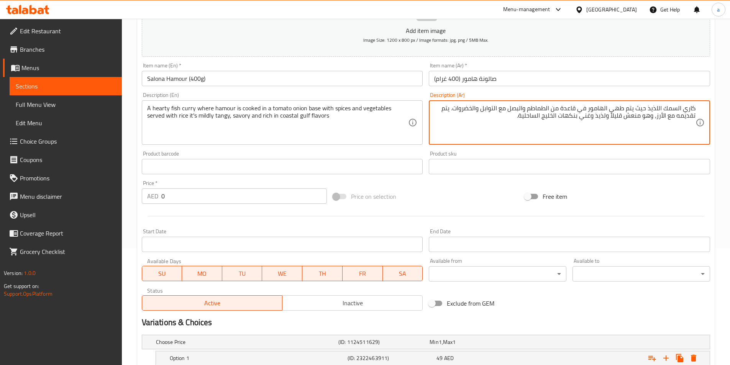
click at [620, 117] on textarea "كاري السمك اللذيذ حيث يتم طهي الهامور في قاعدة من الطماطم والبصل مع التوابل وال…" at bounding box center [564, 123] width 261 height 36
click at [216, 117] on textarea "A hearty fish curry where hamour is cooked in a tomato onion base with spices a…" at bounding box center [277, 123] width 261 height 36
click at [613, 118] on textarea "كاري السمك اللذيذ حيث يتم طهي الهامور في قاعدة من الطماطم والبصل مع التوابل وال…" at bounding box center [564, 123] width 261 height 36
paste textarea "الح"
click at [624, 116] on textarea "كاري السمك اللذيذ حيث يتم طهي الهامور في قاعدة من الطماطم والبصل مع التوابل وال…" at bounding box center [564, 123] width 261 height 36
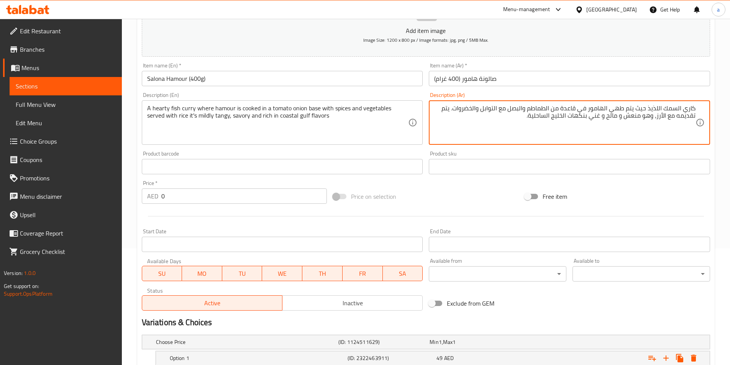
type textarea "كاري السمك اللذيذ حيث يتم طهي الهامور في قاعدة من الطماطم والبصل مع التوابل وال…"
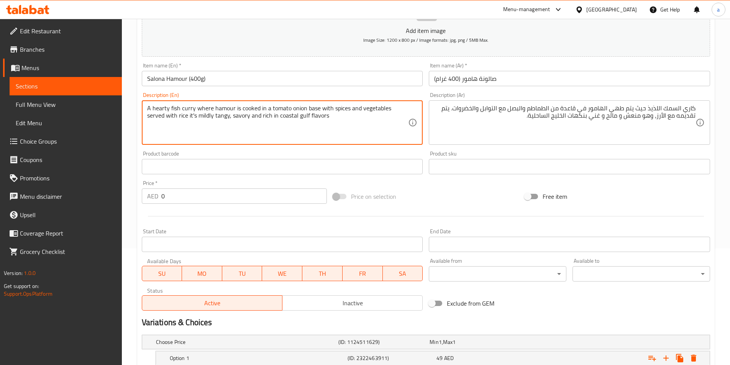
click at [186, 118] on textarea "A hearty fish curry where hamour is cooked in a tomato onion base with spices a…" at bounding box center [277, 123] width 261 height 36
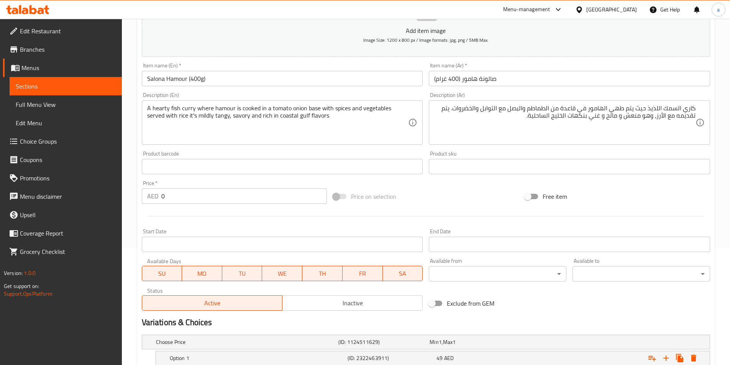
click at [185, 118] on textarea "A hearty fish curry where hamour is cooked in a tomato onion base with spices a…" at bounding box center [277, 123] width 261 height 36
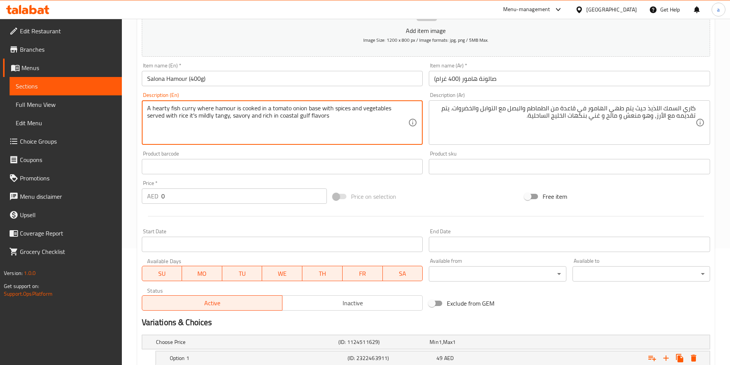
click at [185, 118] on textarea "A hearty fish curry where hamour is cooked in a tomato onion base with spices a…" at bounding box center [277, 123] width 261 height 36
type textarea "A hearty fish curry where hamour is cooked in a tomato onion base with spices a…"
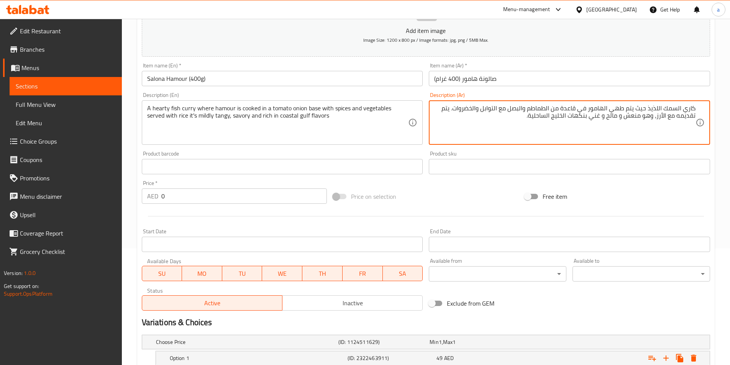
click at [607, 117] on textarea "كاري السمك اللذيذ حيث يتم طهي الهامور في قاعدة من الطماطم والبصل مع التوابل وال…" at bounding box center [564, 123] width 261 height 36
paste textarea "بشكل معتدل"
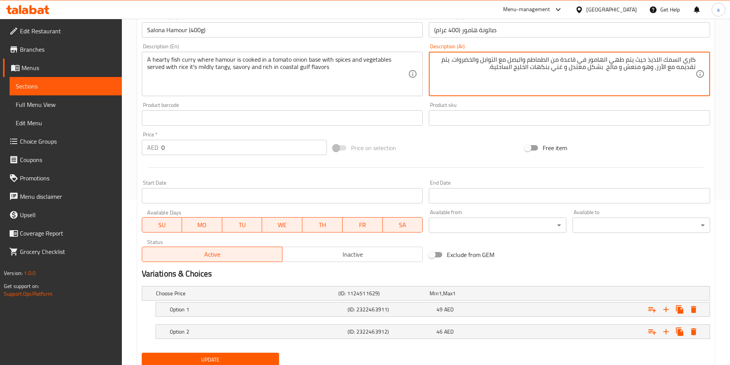
scroll to position [194, 0]
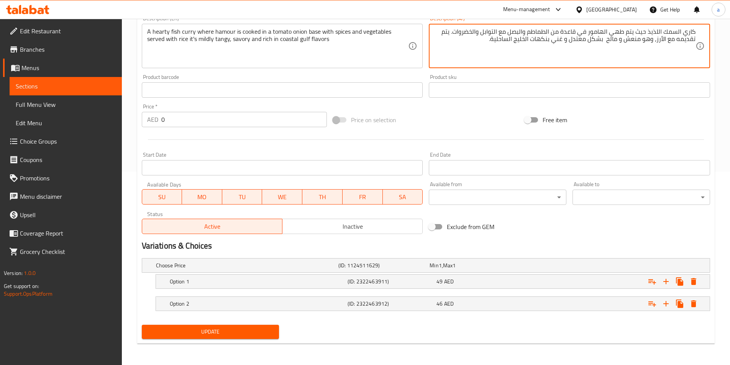
type textarea "كاري السمك اللذيذ حيث يتم طهي الهامور في قاعدة من الطماطم والبصل مع التوابل وال…"
click at [222, 330] on span "Update" at bounding box center [210, 332] width 125 height 10
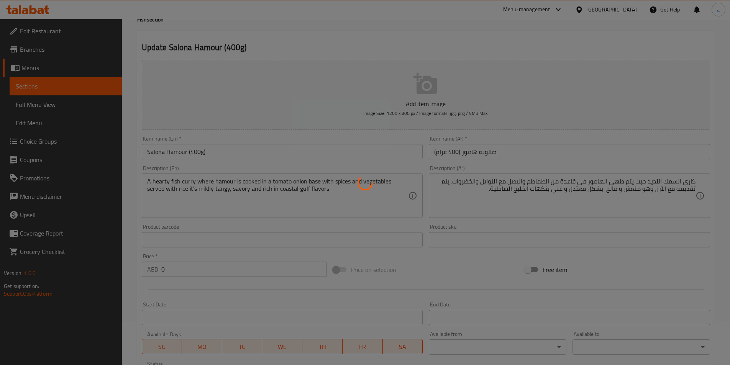
scroll to position [0, 0]
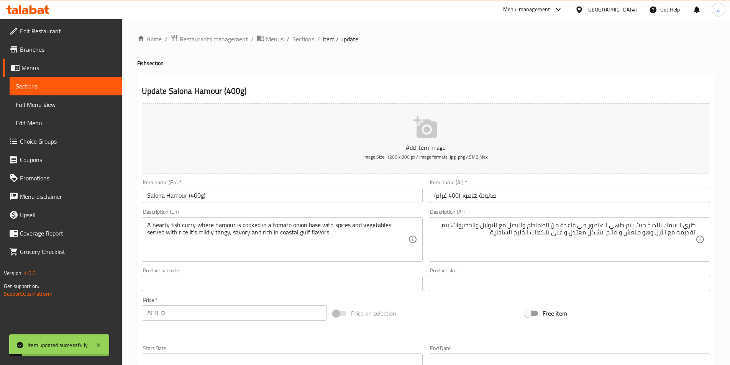
click at [295, 40] on span "Sections" at bounding box center [303, 38] width 22 height 9
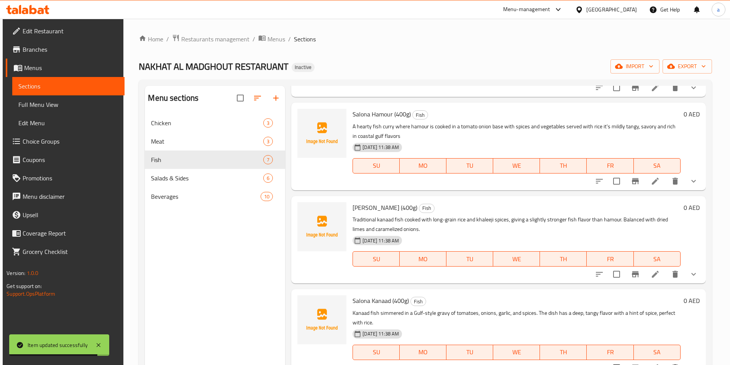
scroll to position [153, 0]
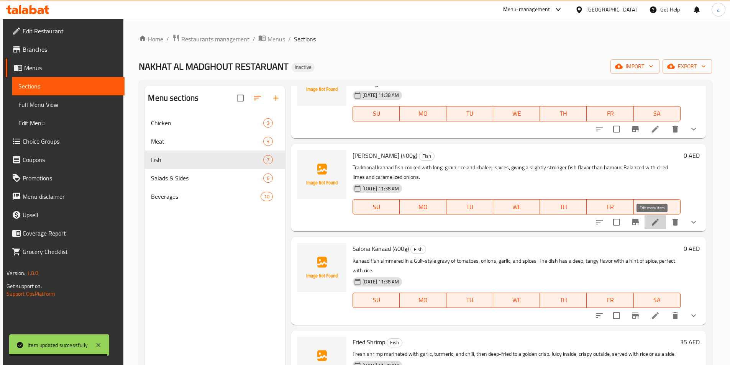
click at [656, 223] on icon at bounding box center [655, 222] width 9 height 9
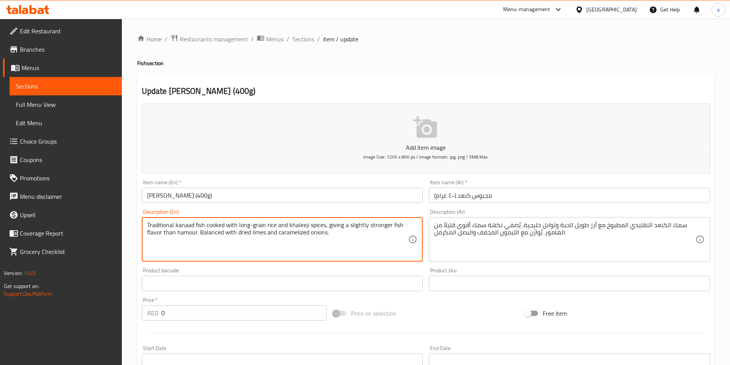
click at [365, 248] on textarea "Traditional kanaad fish cooked with long-grain rice and khaleeji spices, giving…" at bounding box center [277, 240] width 261 height 36
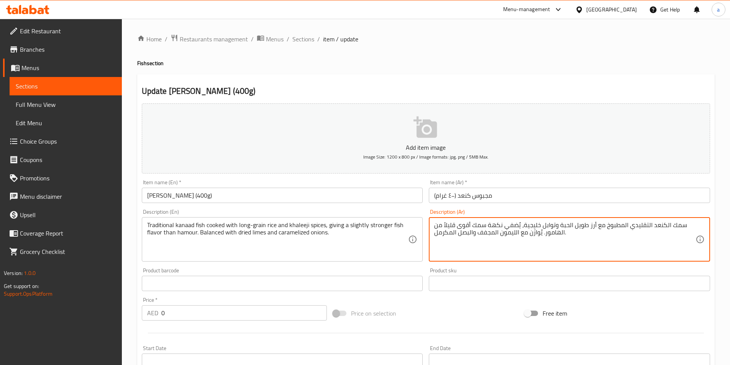
drag, startPoint x: 515, startPoint y: 233, endPoint x: 500, endPoint y: 237, distance: 15.5
click at [500, 237] on textarea "سمك الكنعد التقليدي المطبوخ مع أرز طويل الحبة وتوابل خليجية، يُضفي نكهة سمك أقو…" at bounding box center [564, 240] width 261 height 36
type textarea "سمك الكنعد التقليدي المطبوخ مع أرز طويل الحبة وتوابل خليجية، يُضفي نكهة سمك أقو…"
click at [441, 305] on div "Price on selection" at bounding box center [426, 313] width 192 height 21
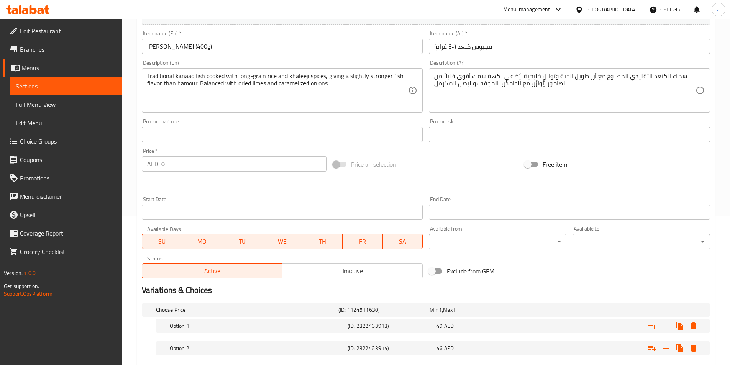
scroll to position [194, 0]
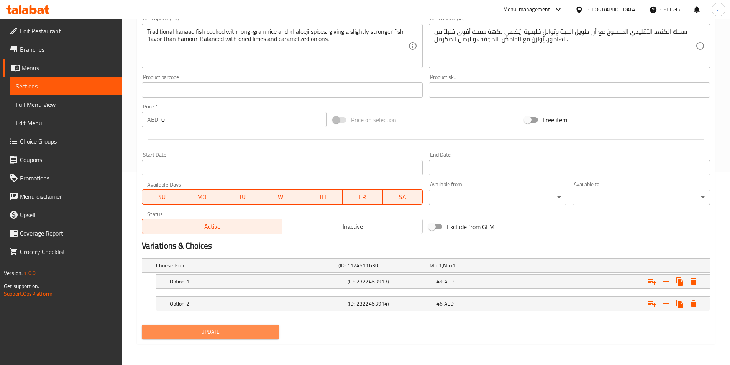
click at [245, 333] on span "Update" at bounding box center [210, 332] width 125 height 10
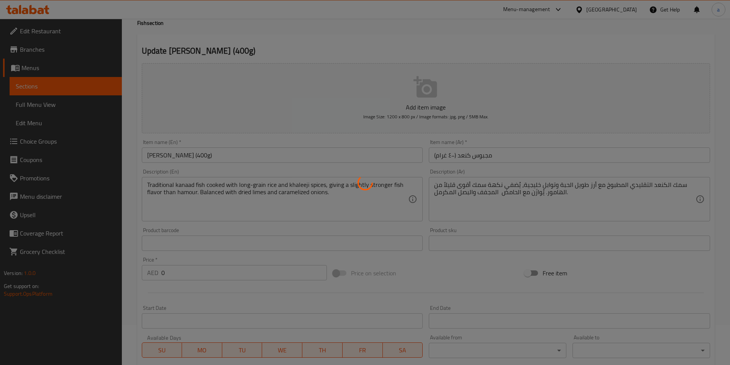
scroll to position [0, 0]
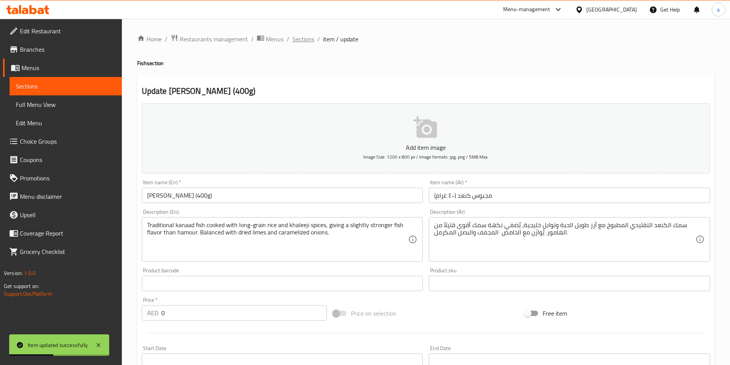
click at [296, 40] on span "Sections" at bounding box center [303, 38] width 22 height 9
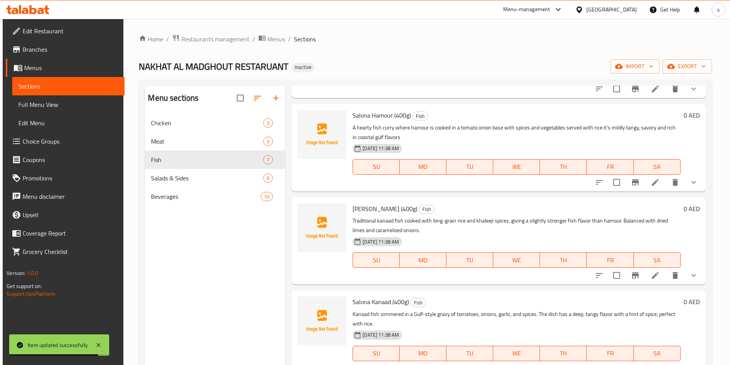
scroll to position [115, 0]
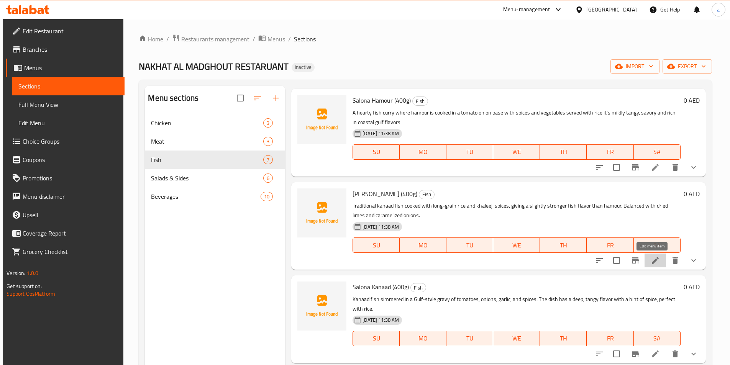
click at [654, 261] on icon at bounding box center [655, 260] width 9 height 9
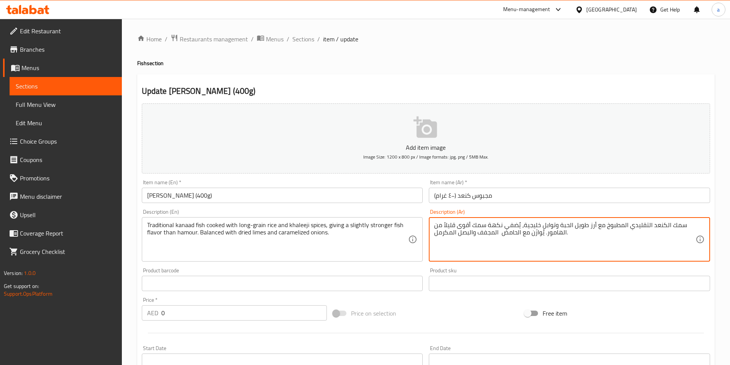
click at [450, 226] on textarea "سمك الكنعد التقليدي المطبوخ مع أرز طويل الحبة وتوابل خليجية، يُضفي نكهة سمك أقو…" at bounding box center [564, 240] width 261 height 36
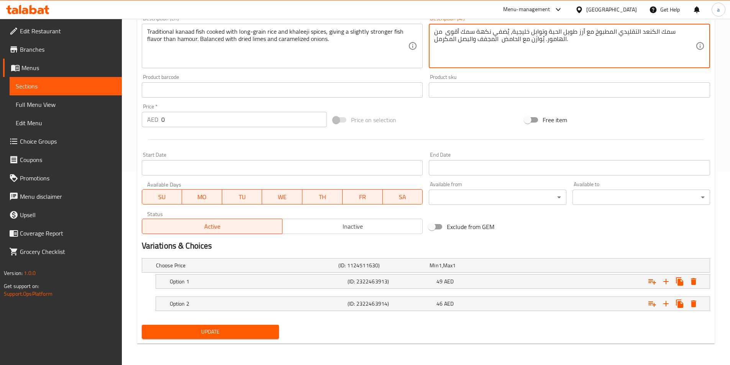
type textarea "سمك الكنعد التقليدي المطبوخ مع أرز طويل الحبة وتوابل خليجية، يُضفي نكهة سمك أقو…"
click at [231, 334] on span "Update" at bounding box center [210, 332] width 125 height 10
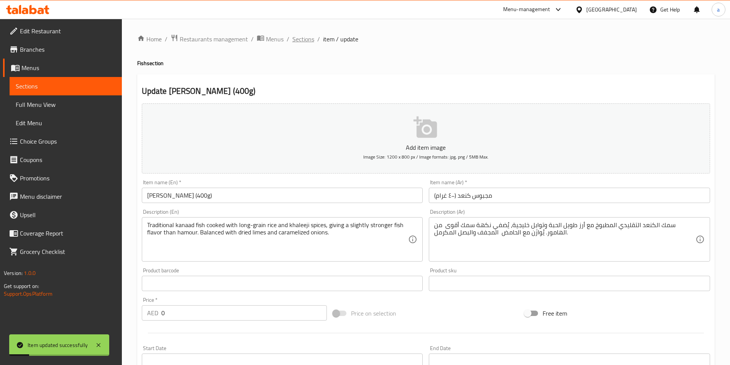
click at [303, 43] on span "Sections" at bounding box center [303, 38] width 22 height 9
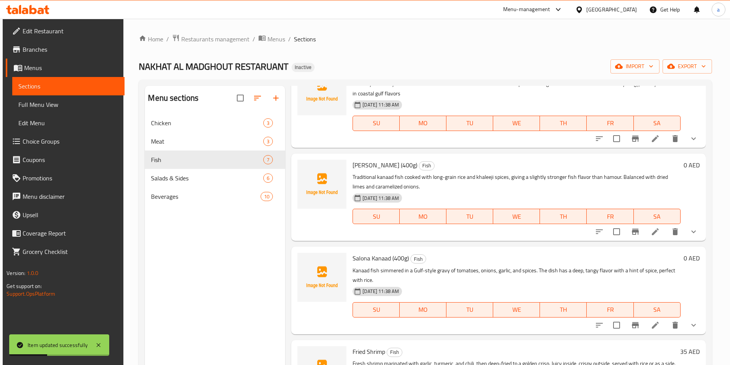
scroll to position [192, 0]
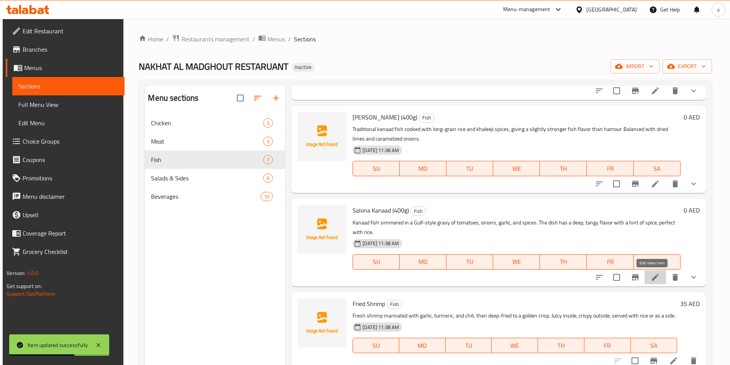
click at [651, 273] on icon at bounding box center [655, 277] width 9 height 9
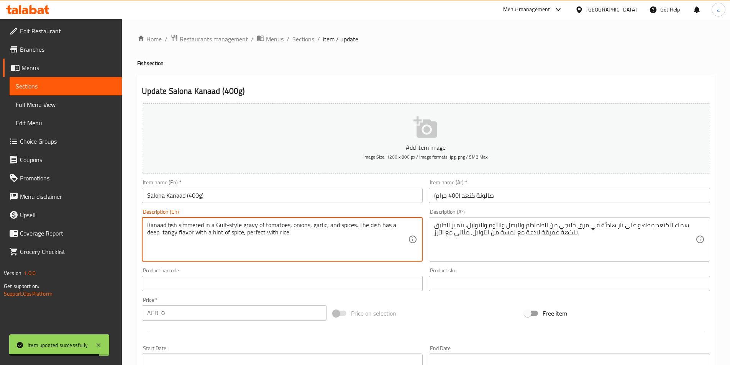
click at [341, 233] on textarea "Kanaad fish simmered in a Gulf-style gravy of tomatoes, onions, garlic, and spi…" at bounding box center [277, 240] width 261 height 36
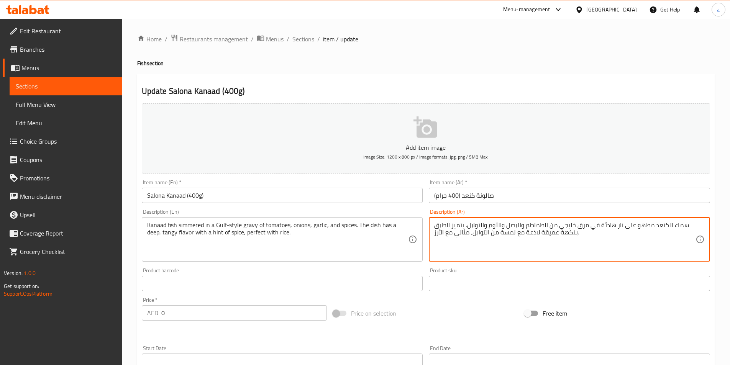
click at [533, 233] on textarea "سمك الكنعد مطهو على نار هادئة في مرق خليجي من الطماطم والبصل والثوم والتوابل. ي…" at bounding box center [564, 240] width 261 height 36
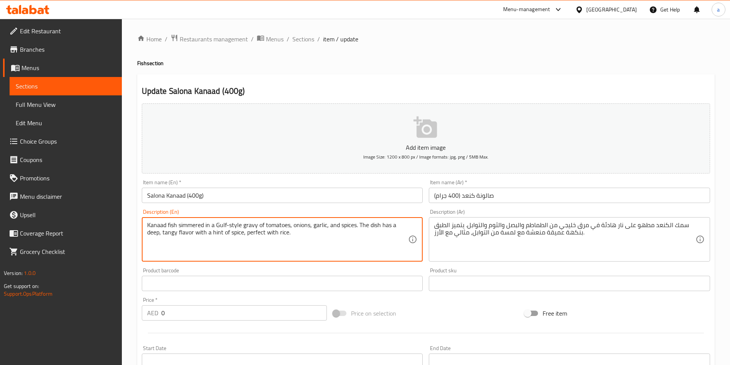
click at [217, 234] on textarea "Kanaad fish simmered in a Gulf-style gravy of tomatoes, onions, garlic, and spi…" at bounding box center [277, 240] width 261 height 36
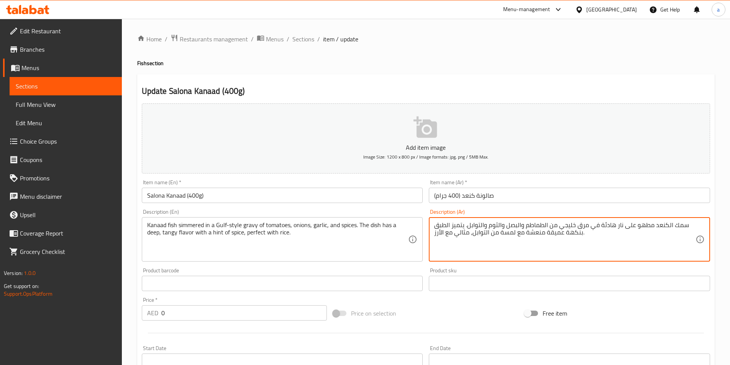
click at [508, 233] on textarea "سمك الكنعد مطهو على نار هادئة في مرق خليجي من الطماطم والبصل والثوم والتوابل. ي…" at bounding box center [564, 240] width 261 height 36
paste textarea "ة"
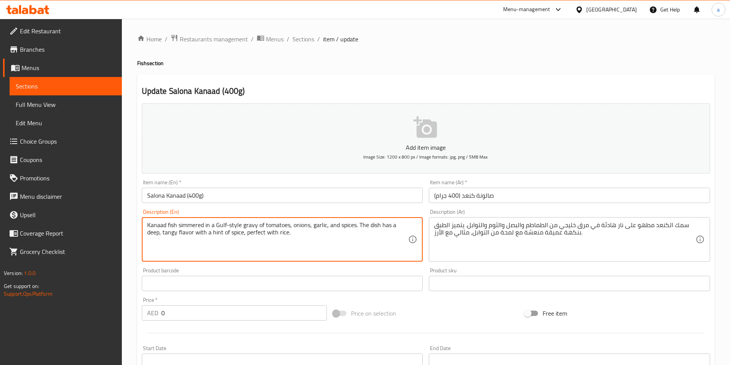
drag, startPoint x: 212, startPoint y: 232, endPoint x: 244, endPoint y: 237, distance: 32.6
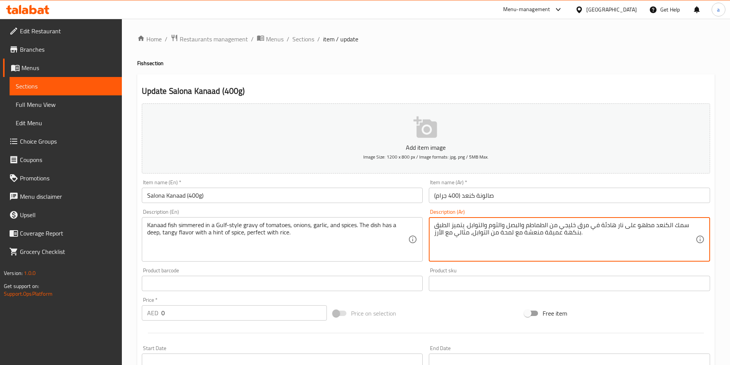
click at [508, 233] on textarea "سمك الكنعد مطهو على نار هادئة في مرق خليجي من الطماطم والبصل والثوم والتوابل. ي…" at bounding box center [564, 240] width 261 height 36
click at [512, 245] on textarea "سمك الكنعد مطهو على نار هادئة في مرق خليجي من الطماطم والبصل والثوم والتوابل. ي…" at bounding box center [564, 240] width 261 height 36
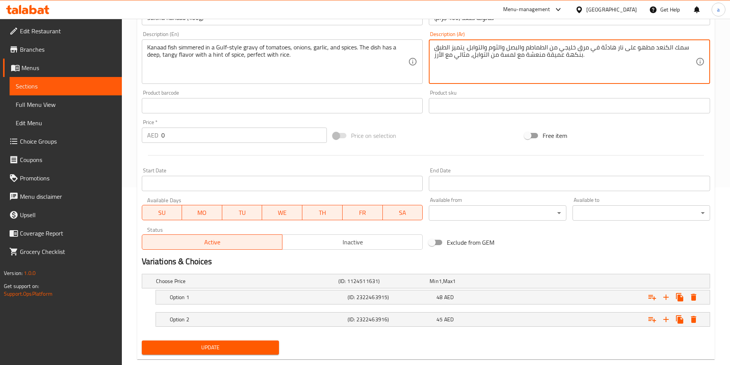
scroll to position [192, 0]
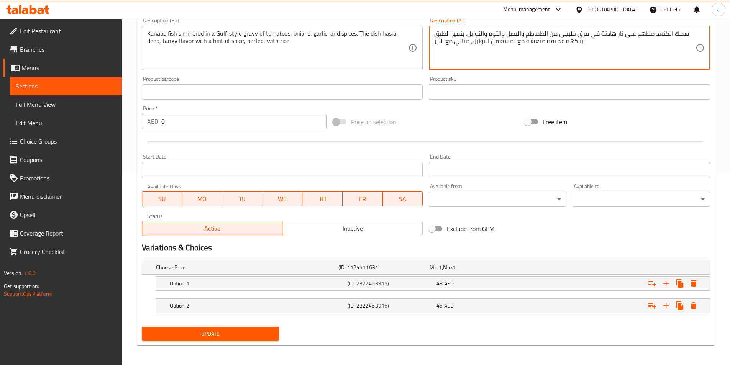
type textarea "سمك الكنعد مطهو على نار هادئة في مرق خليجي من الطماطم والبصل والثوم والتوابل. ي…"
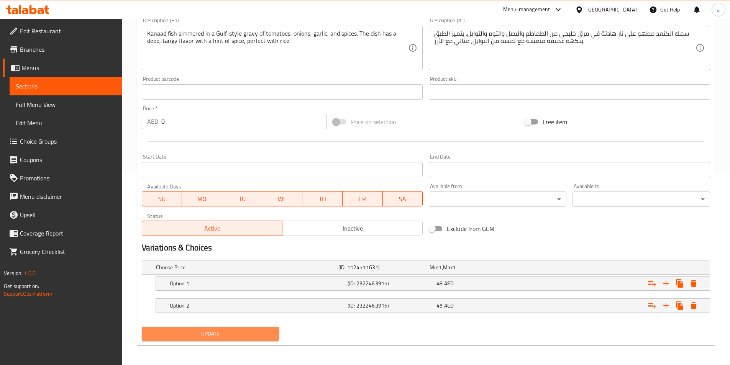
click at [215, 333] on span "Update" at bounding box center [210, 334] width 125 height 10
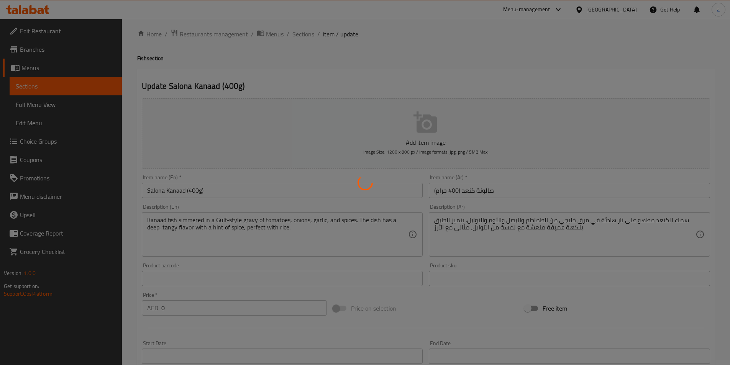
scroll to position [0, 0]
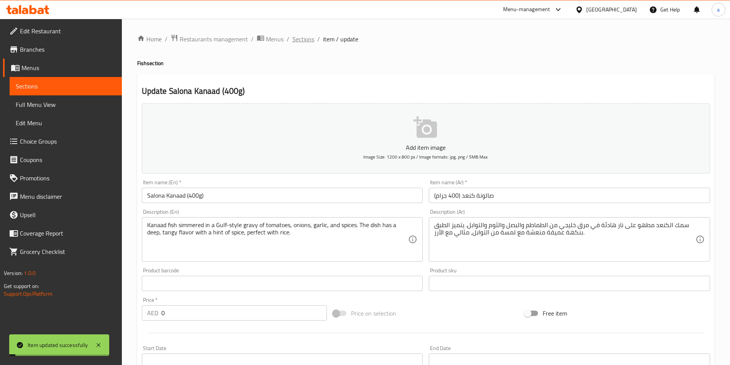
click at [306, 37] on span "Sections" at bounding box center [303, 38] width 22 height 9
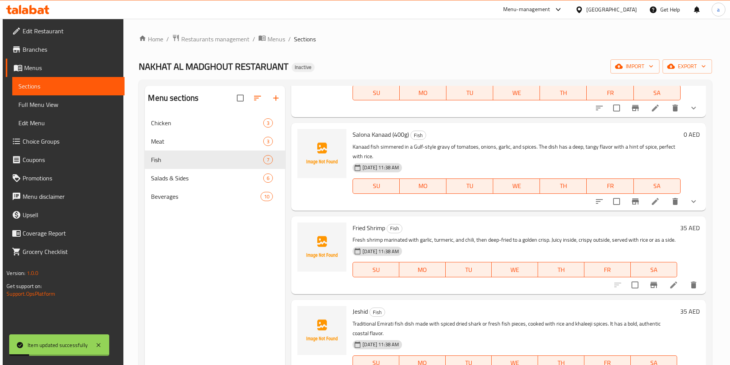
scroll to position [268, 0]
click at [656, 203] on icon at bounding box center [655, 200] width 9 height 9
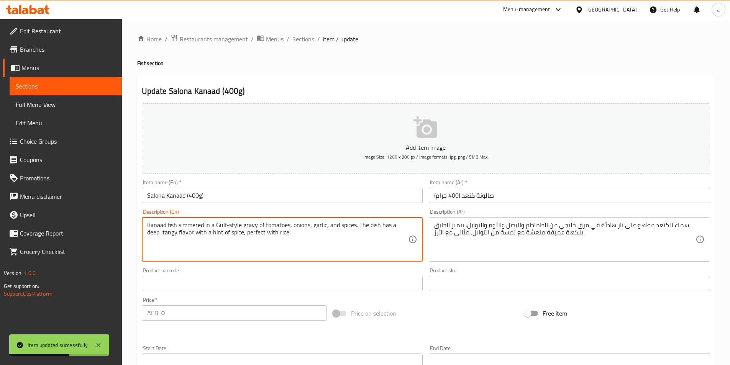
click at [374, 241] on textarea "Kanaad fish simmered in a Gulf-style gravy of tomatoes, onions, garlic, and spi…" at bounding box center [277, 240] width 261 height 36
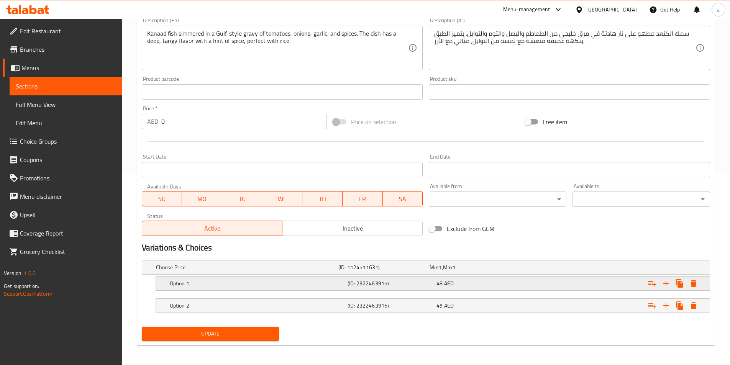
scroll to position [194, 0]
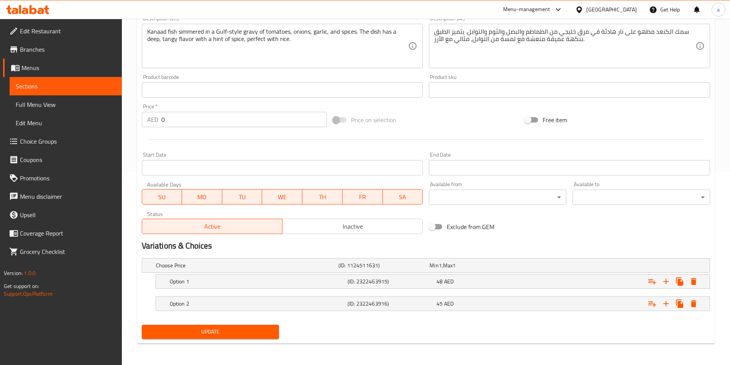
click at [240, 329] on span "Update" at bounding box center [210, 332] width 125 height 10
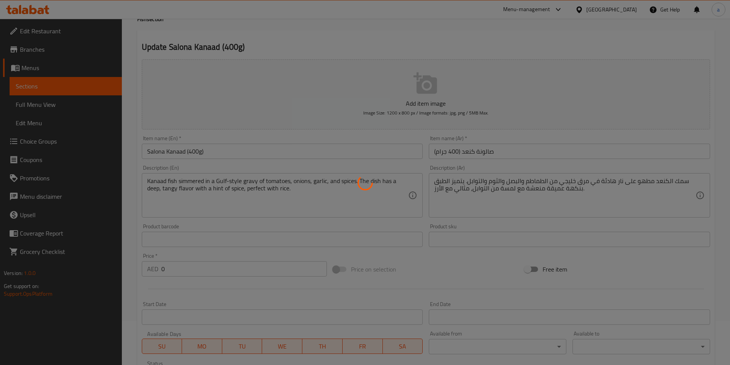
scroll to position [2, 0]
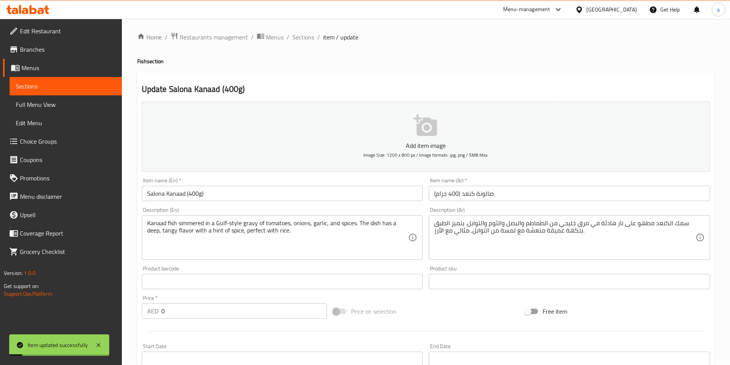
drag, startPoint x: 306, startPoint y: 36, endPoint x: 314, endPoint y: 54, distance: 19.7
click at [306, 38] on span "Sections" at bounding box center [303, 37] width 22 height 9
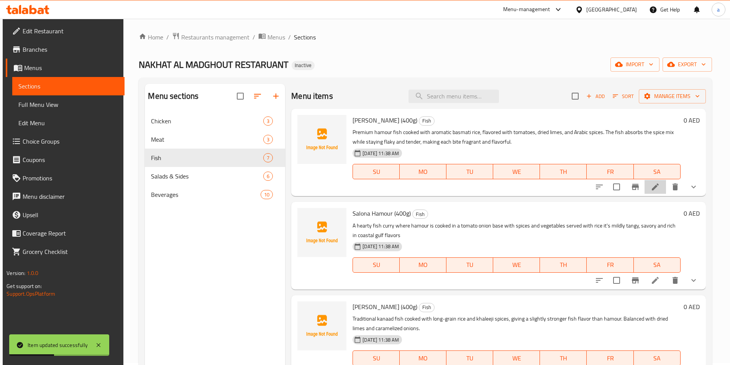
click at [657, 185] on li at bounding box center [655, 187] width 21 height 14
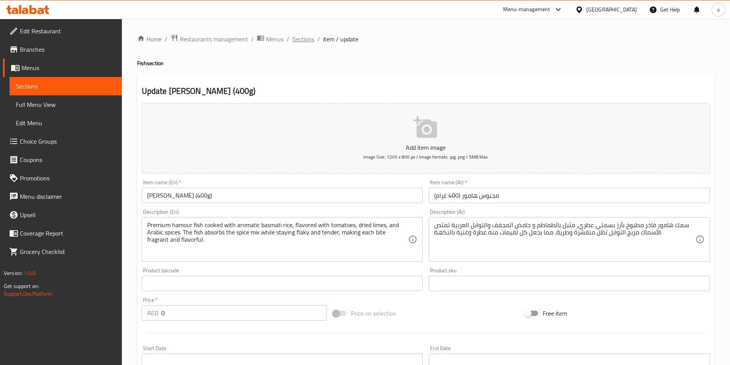
click at [306, 39] on span "Sections" at bounding box center [303, 38] width 22 height 9
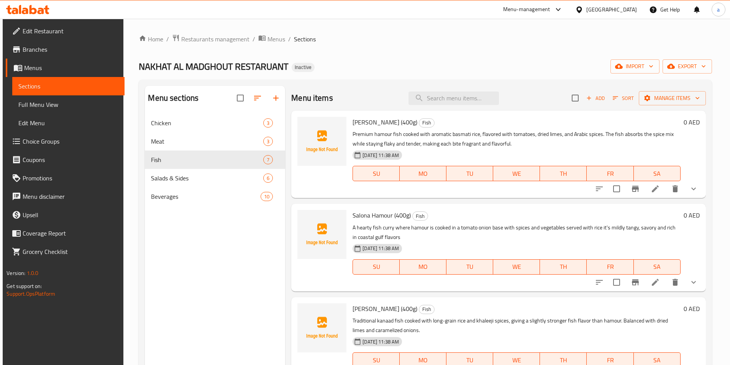
click at [654, 287] on li at bounding box center [655, 283] width 21 height 14
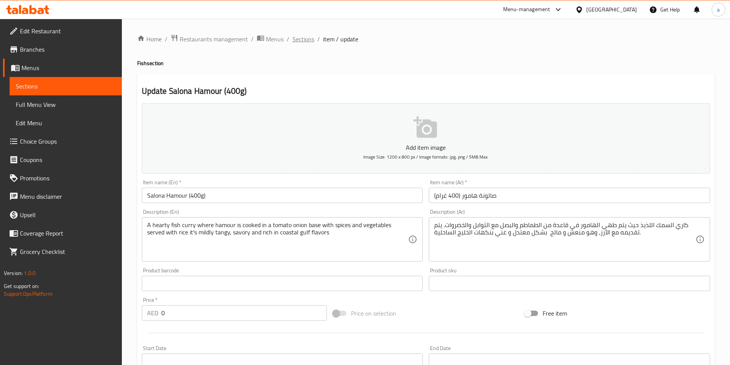
click at [304, 39] on span "Sections" at bounding box center [303, 38] width 22 height 9
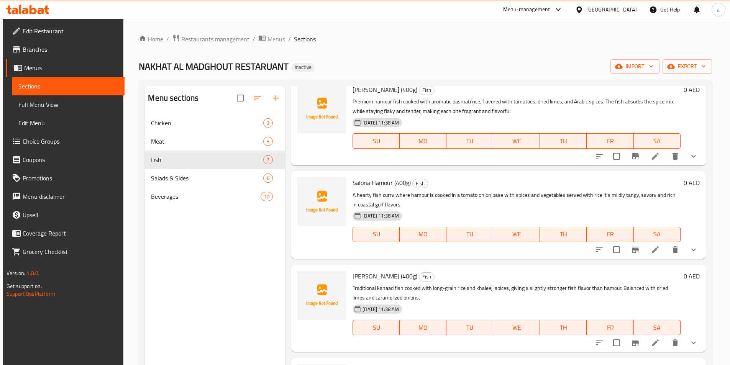
scroll to position [77, 0]
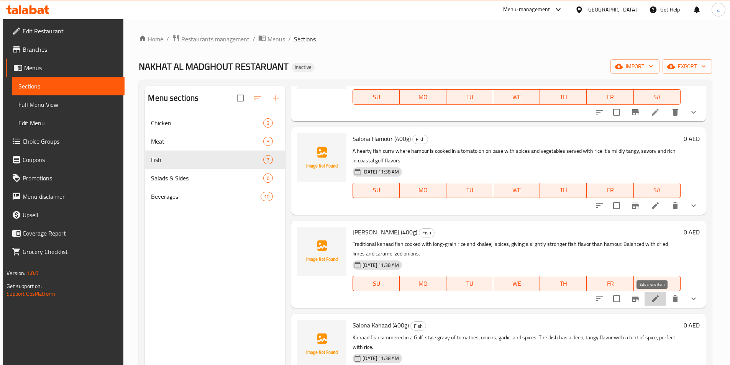
click at [653, 300] on icon at bounding box center [655, 298] width 9 height 9
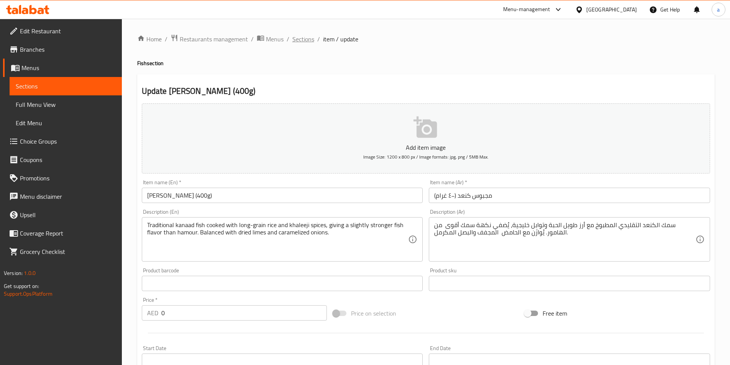
click at [304, 39] on span "Sections" at bounding box center [303, 38] width 22 height 9
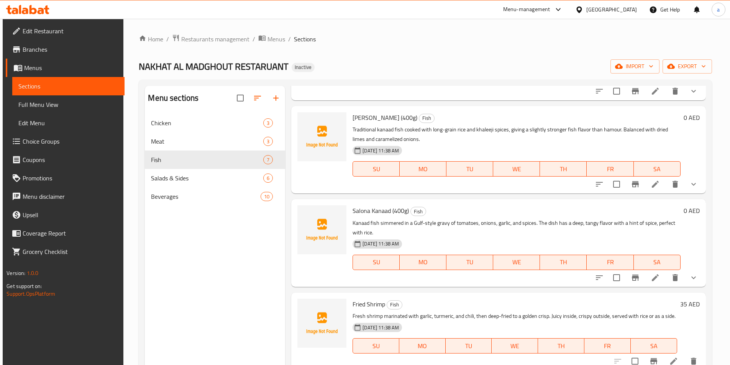
scroll to position [192, 0]
click at [653, 281] on icon at bounding box center [655, 277] width 9 height 9
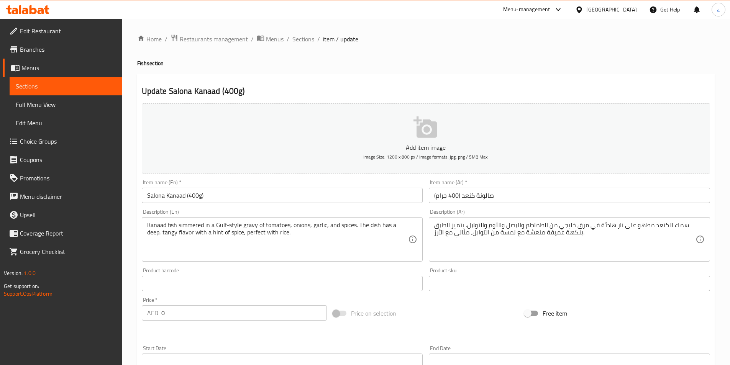
click at [305, 41] on span "Sections" at bounding box center [303, 38] width 22 height 9
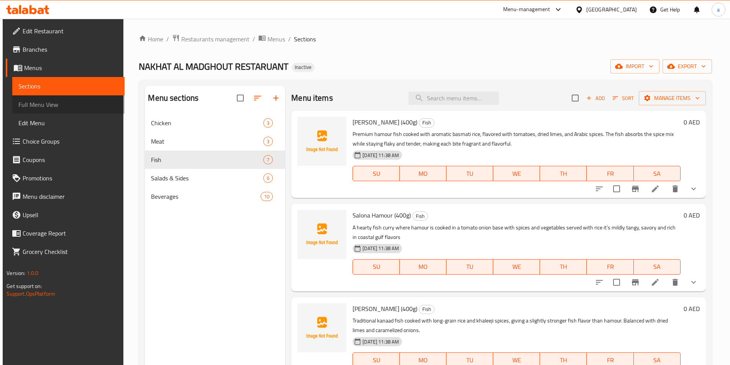
click at [65, 104] on span "Full Menu View" at bounding box center [68, 104] width 100 height 9
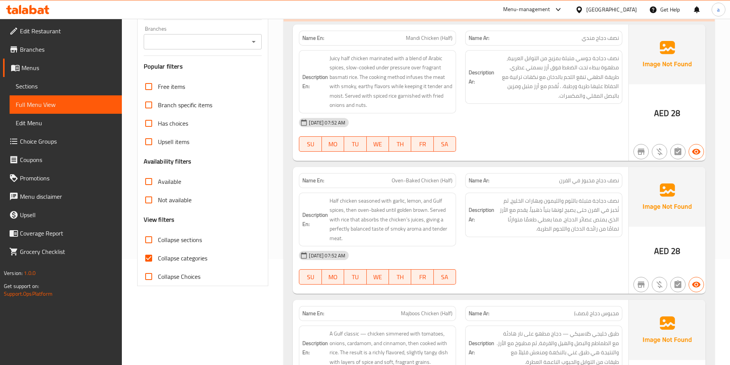
scroll to position [115, 0]
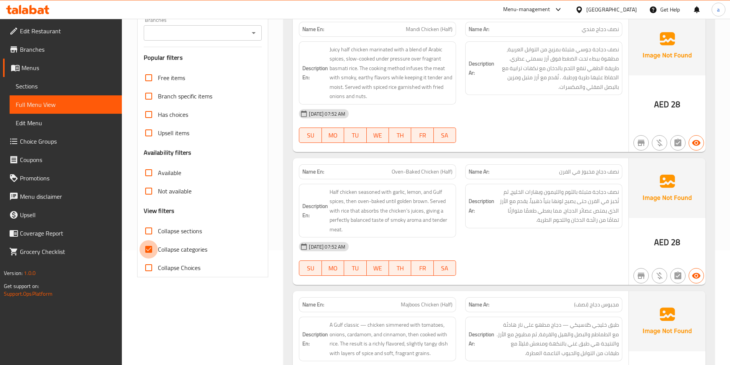
click at [147, 249] on input "Collapse categories" at bounding box center [148, 249] width 18 height 18
checkbox input "false"
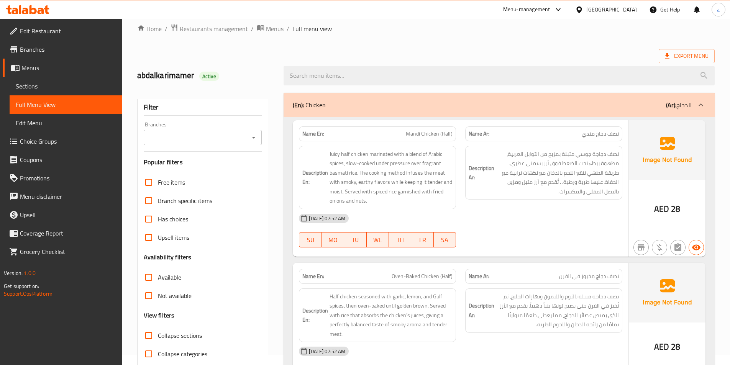
scroll to position [0, 0]
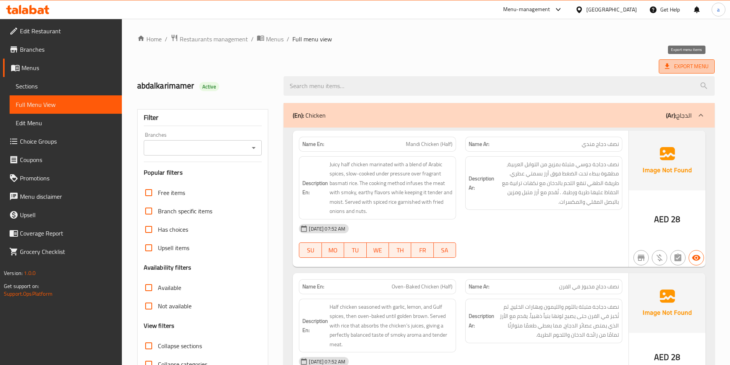
click at [674, 65] on span "Export Menu" at bounding box center [687, 67] width 44 height 10
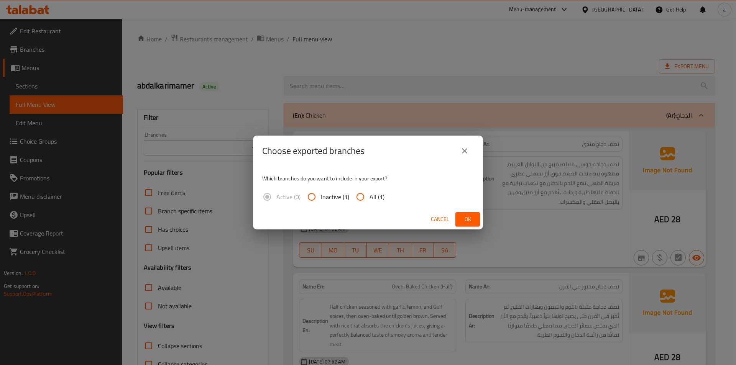
click at [361, 194] on input "All (1)" at bounding box center [360, 197] width 18 height 18
radio input "true"
click at [464, 217] on span "Ok" at bounding box center [467, 220] width 12 height 10
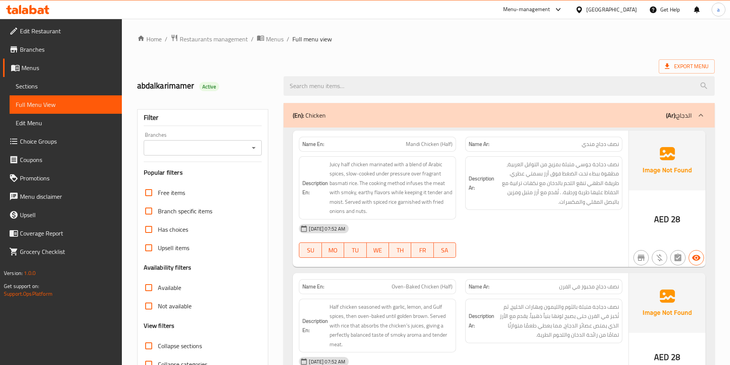
click at [189, 39] on span "Restaurants management" at bounding box center [214, 38] width 68 height 9
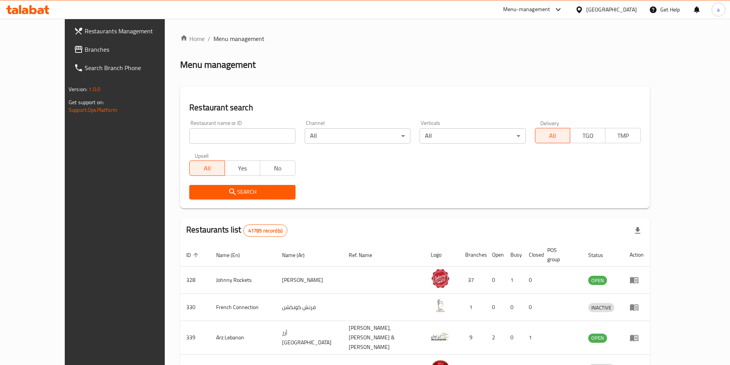
click at [85, 49] on span "Branches" at bounding box center [133, 49] width 96 height 9
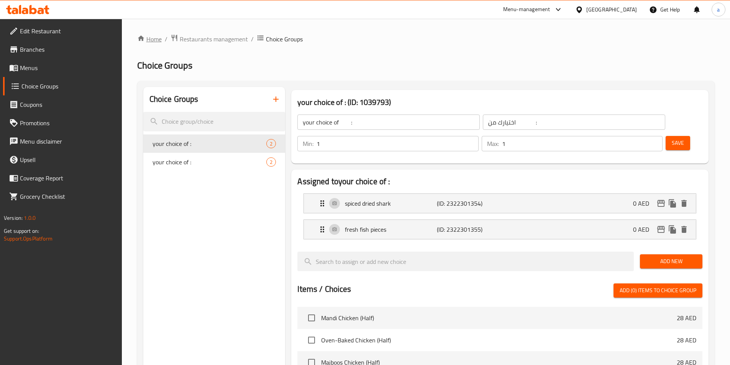
click at [158, 40] on link "Home" at bounding box center [149, 38] width 25 height 9
